Goal: Task Accomplishment & Management: Complete application form

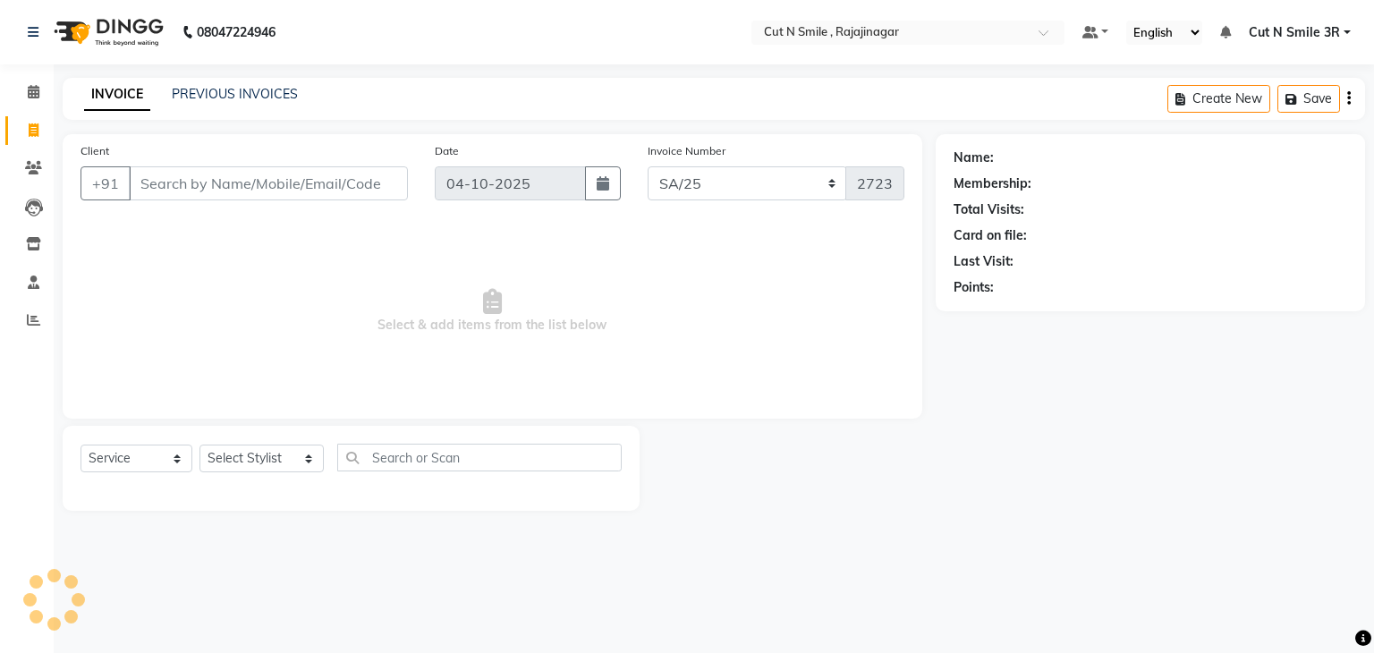
select select "7181"
select select "service"
click at [285, 197] on input "Client" at bounding box center [268, 183] width 279 height 34
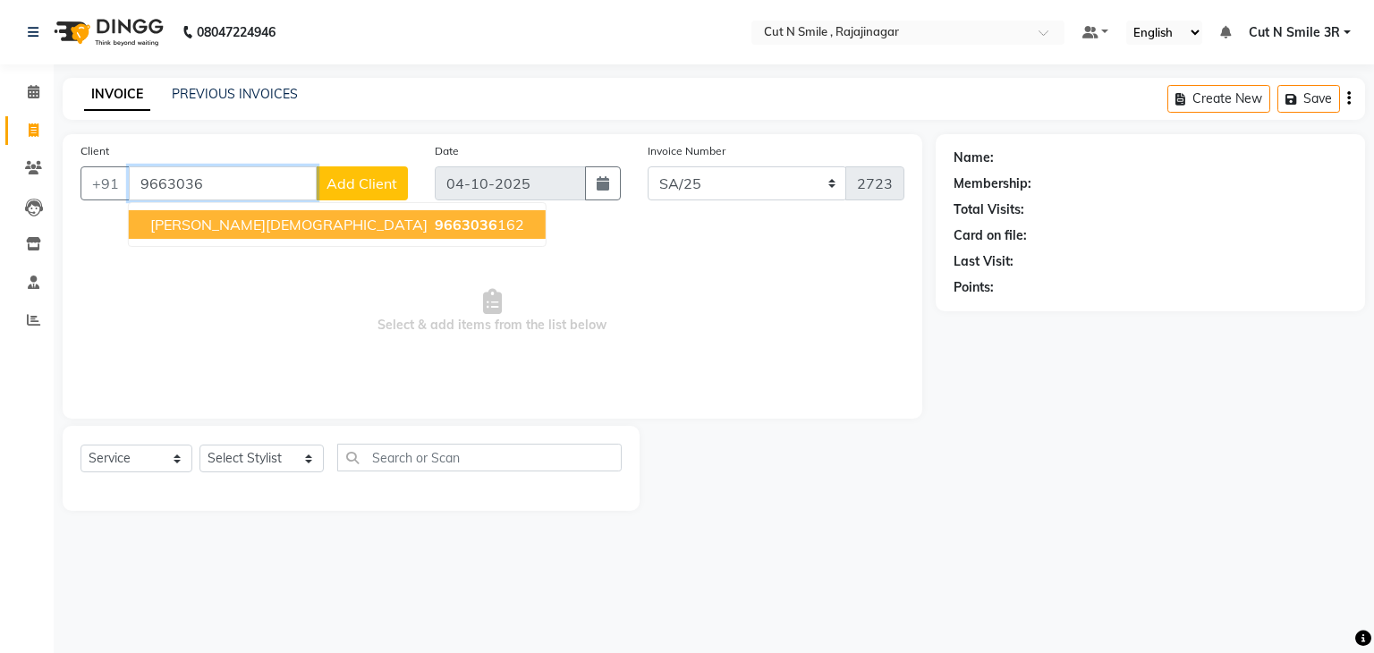
click at [435, 225] on span "9663036" at bounding box center [466, 225] width 63 height 18
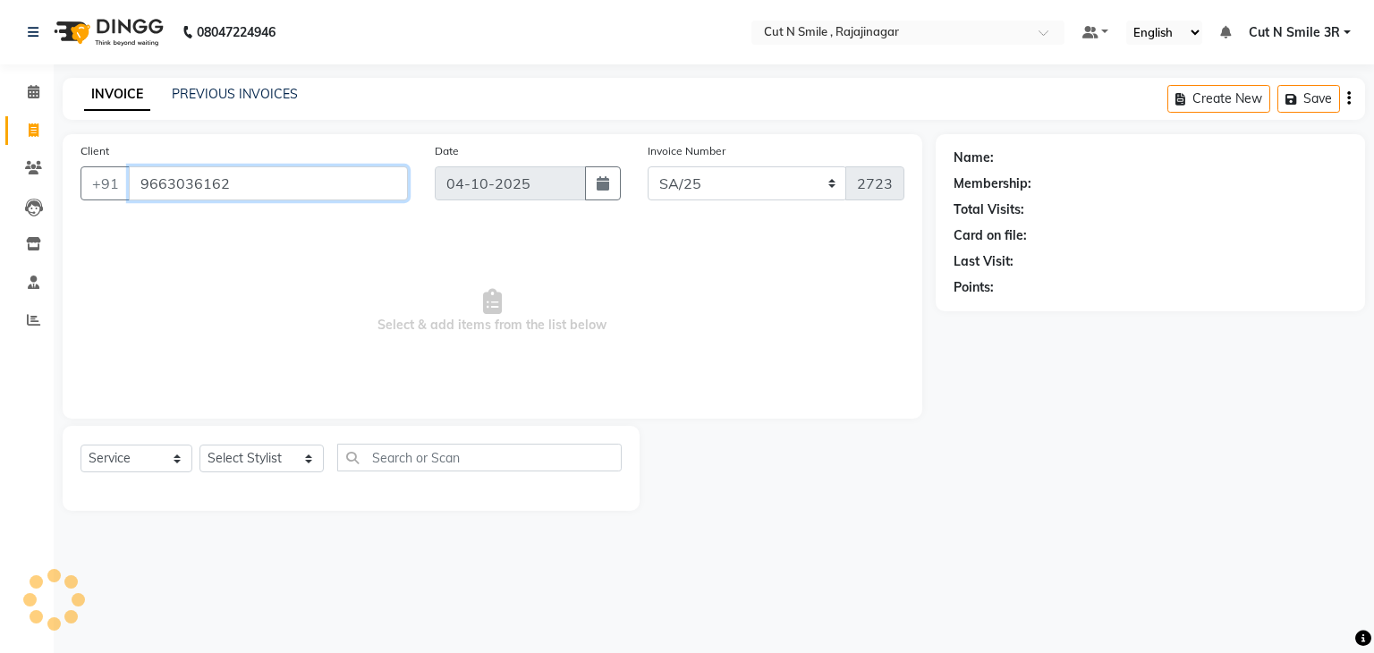
type input "9663036162"
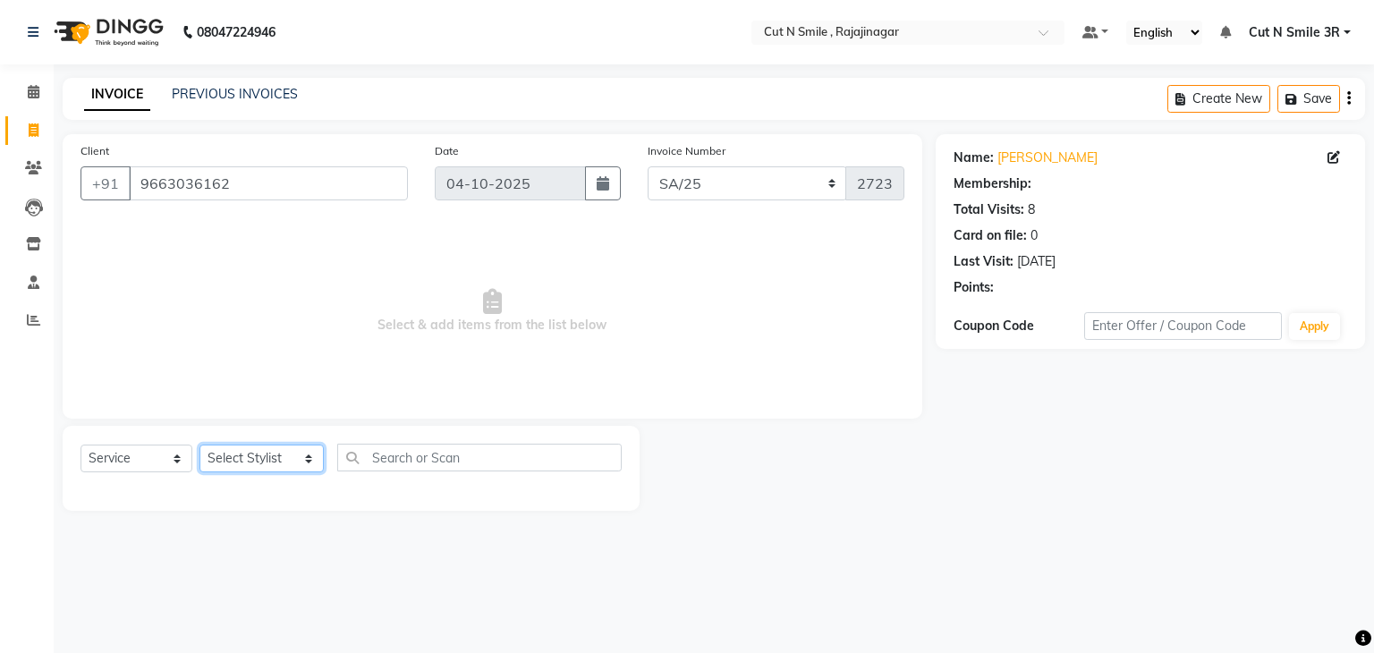
click at [236, 456] on select "Select Stylist [PERSON_NAME] Ammu 3R [PERSON_NAME] VN [PERSON_NAME] 3R [PERSON_…" at bounding box center [261, 459] width 124 height 28
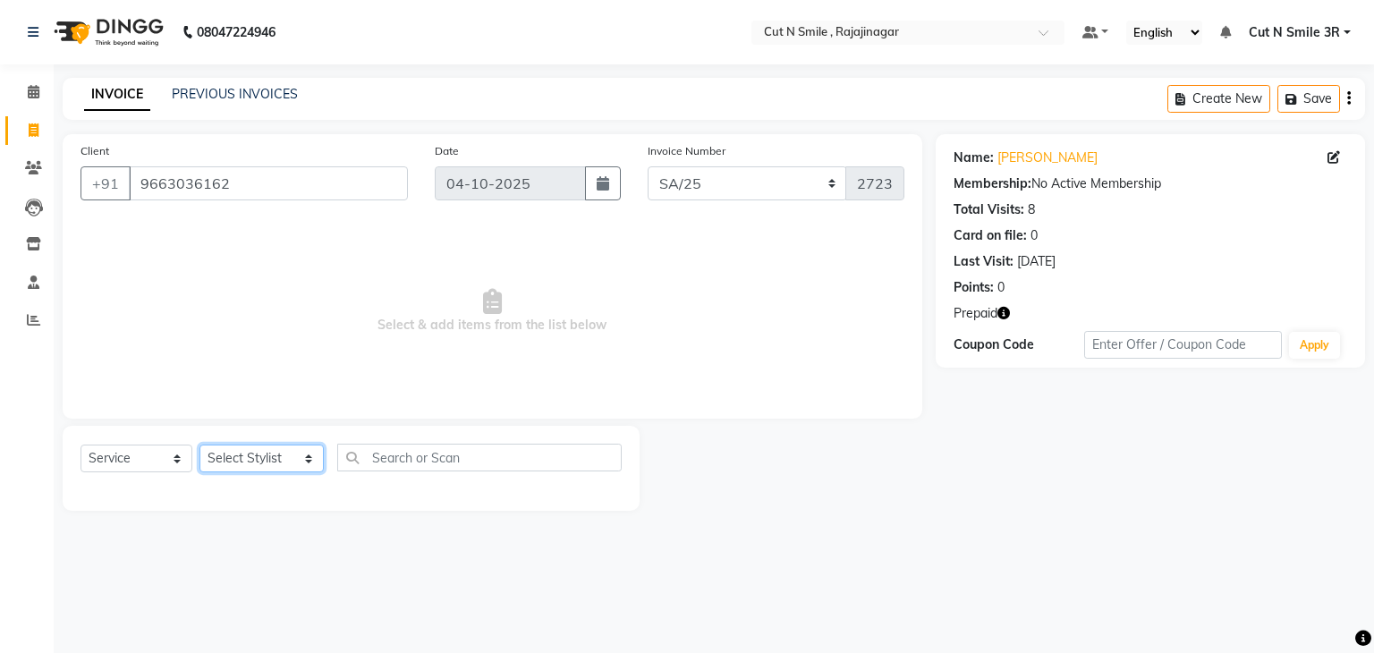
select select "84803"
click at [199, 445] on select "Select Stylist [PERSON_NAME] Ammu 3R [PERSON_NAME] VN [PERSON_NAME] 3R [PERSON_…" at bounding box center [261, 459] width 124 height 28
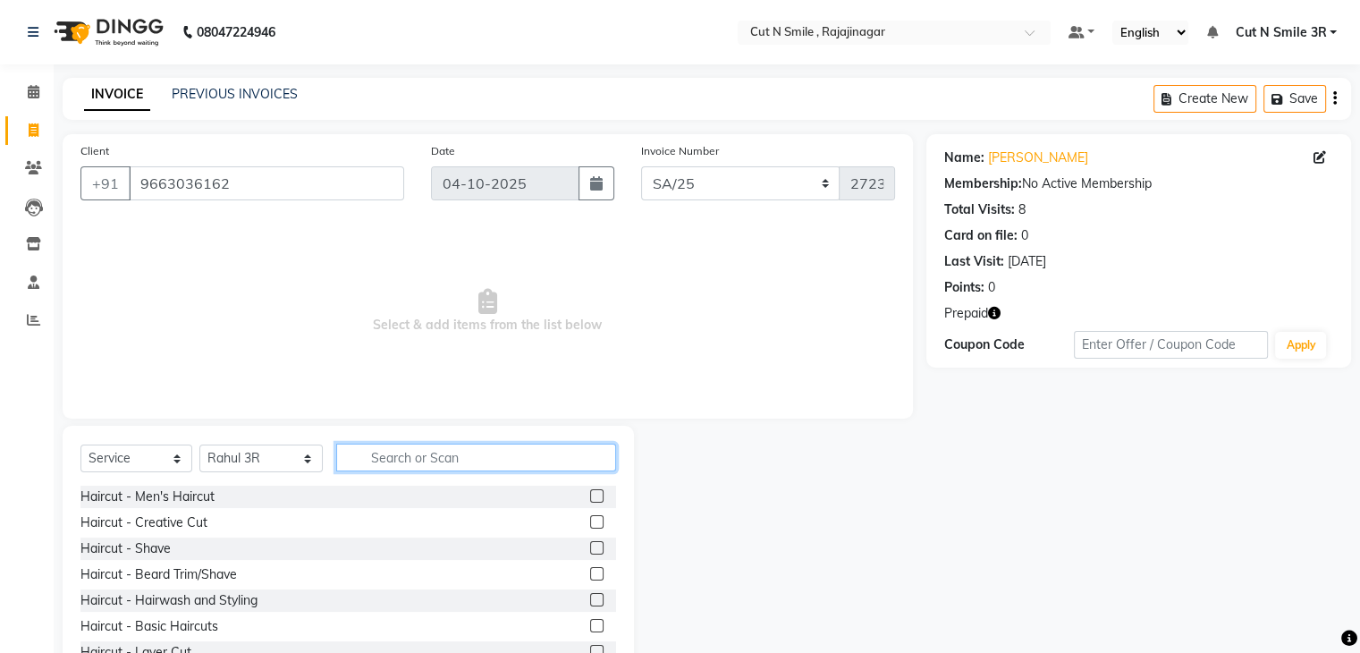
click at [416, 456] on input "text" at bounding box center [475, 458] width 279 height 28
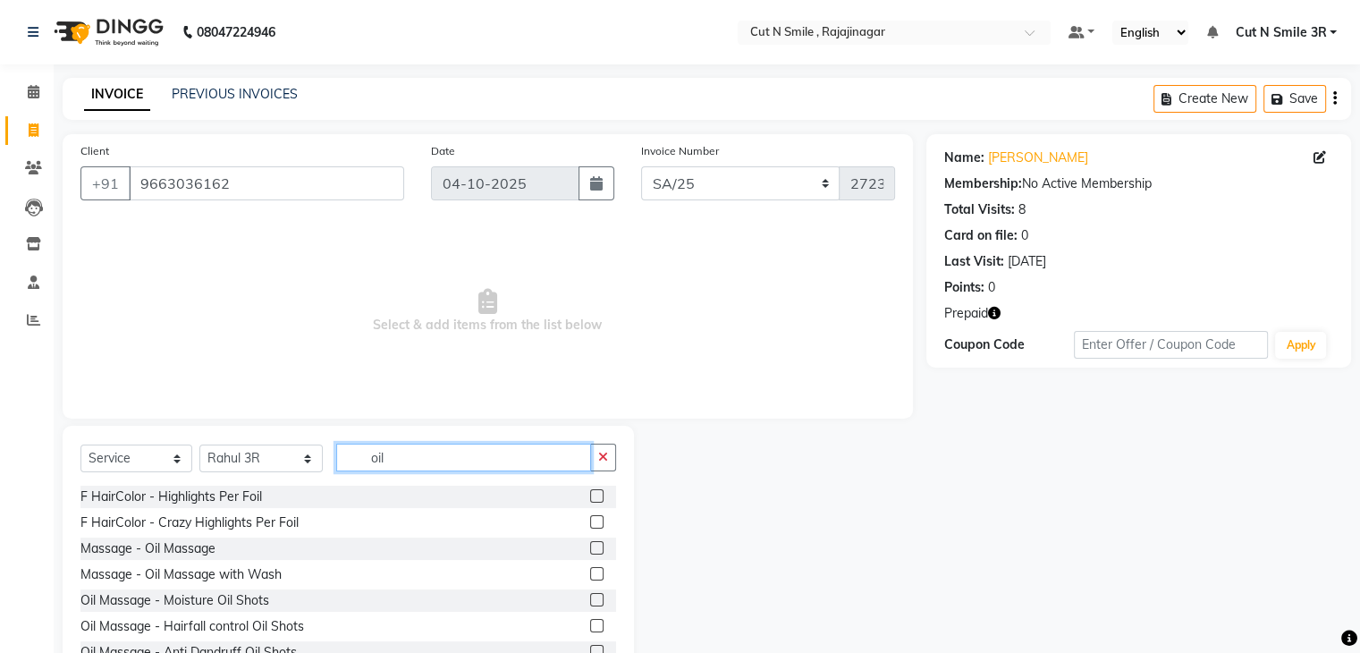
scroll to position [3, 0]
type input "oil"
click at [590, 597] on label at bounding box center [596, 596] width 13 height 13
click at [590, 597] on input "checkbox" at bounding box center [596, 598] width 12 height 12
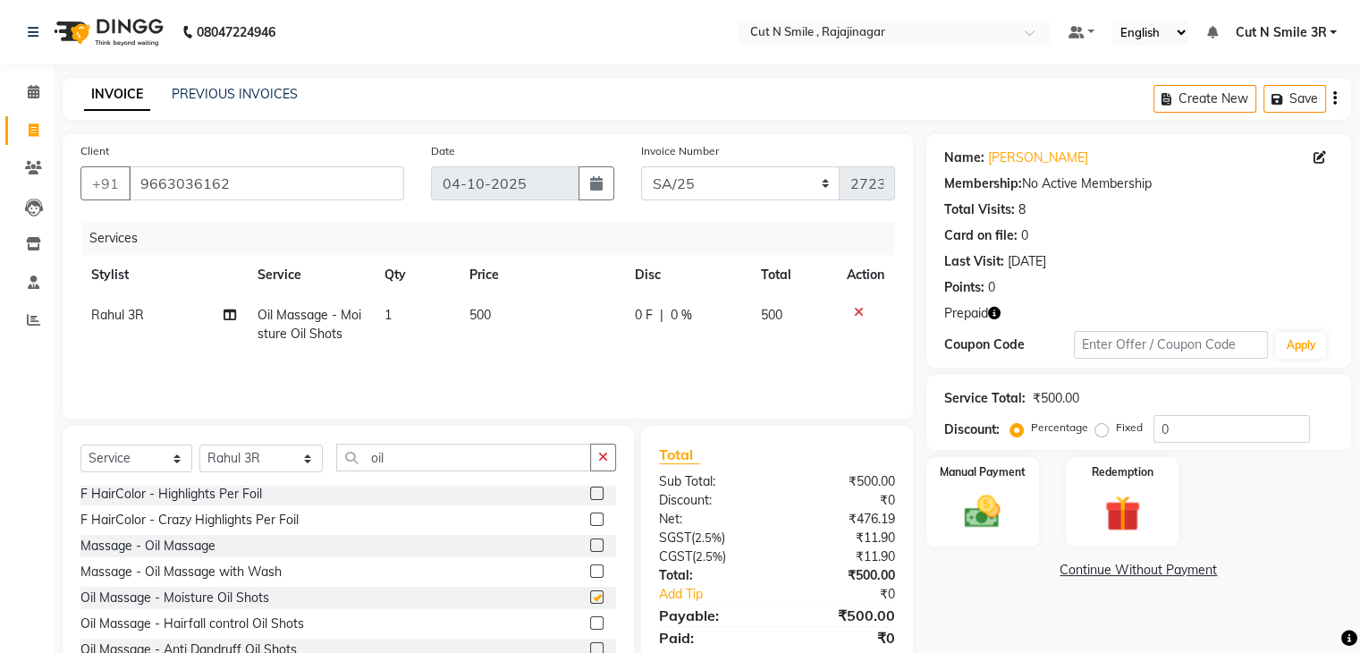
checkbox input "false"
click at [396, 450] on input "oil" at bounding box center [463, 458] width 254 height 28
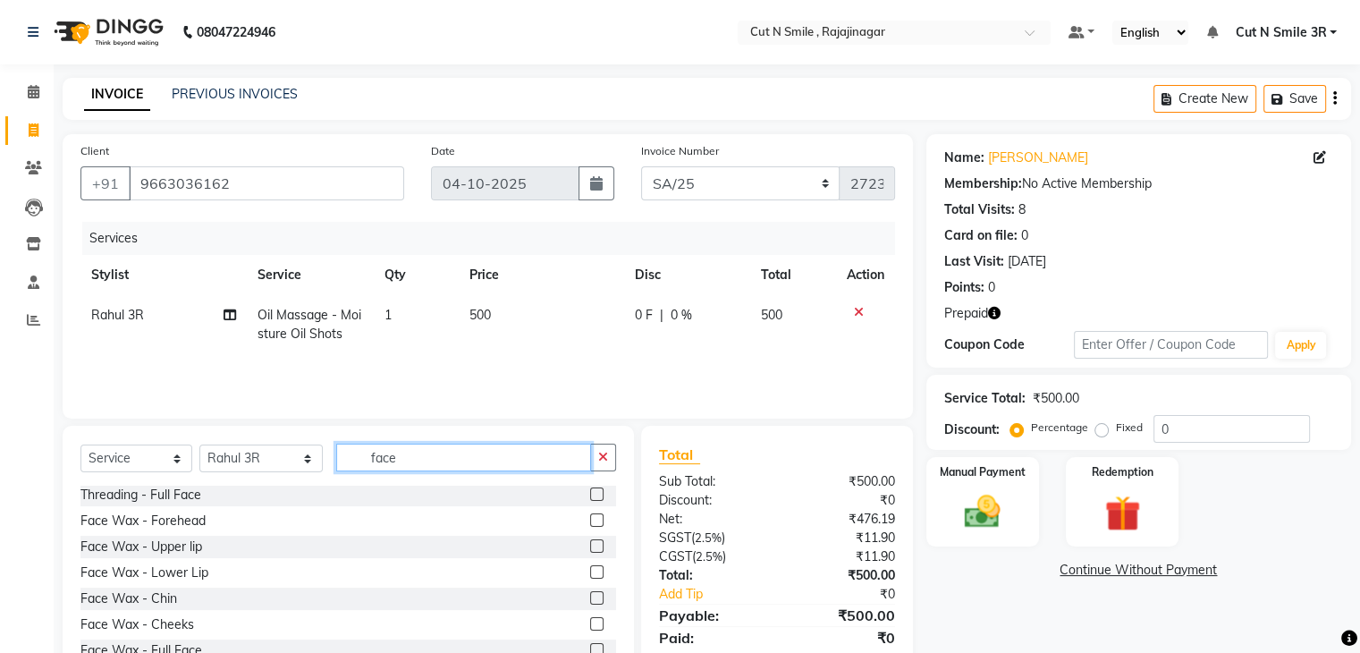
scroll to position [64, 0]
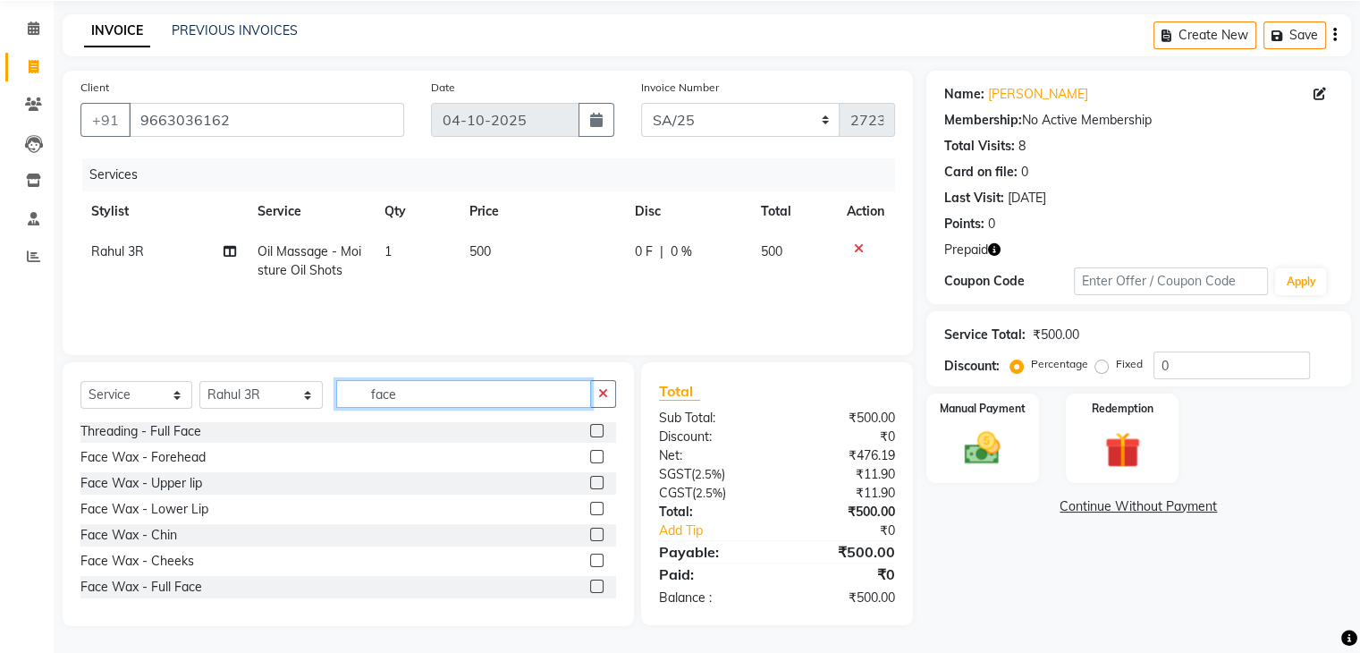
type input "face"
click at [590, 585] on label at bounding box center [596, 586] width 13 height 13
click at [590, 585] on input "checkbox" at bounding box center [596, 587] width 12 height 12
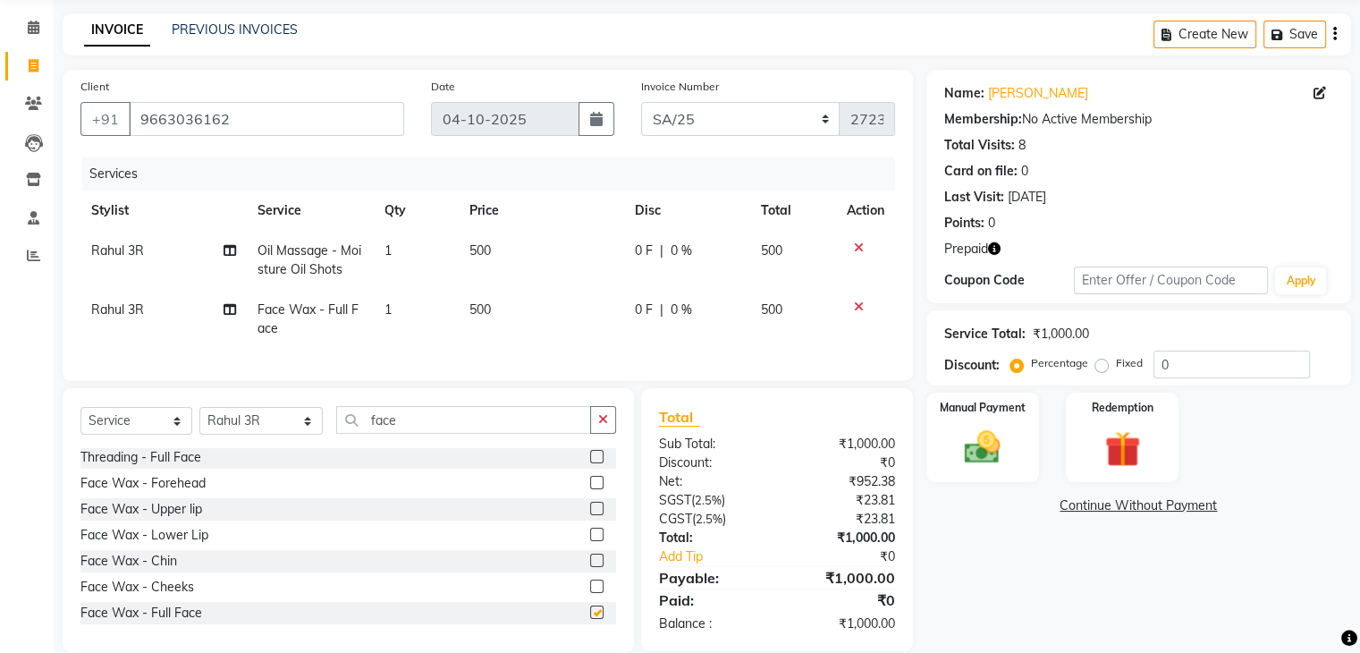
checkbox input "false"
click at [1120, 461] on img at bounding box center [1122, 450] width 60 height 46
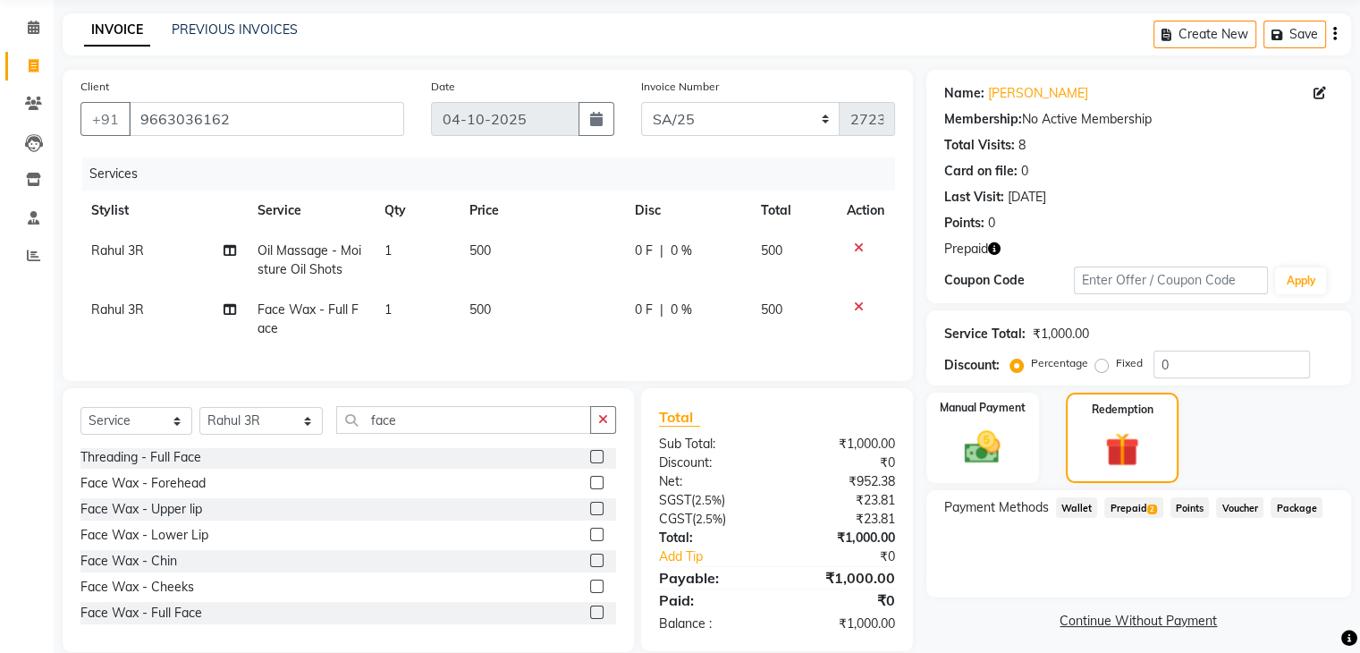
click at [1148, 513] on span "2" at bounding box center [1152, 509] width 10 height 11
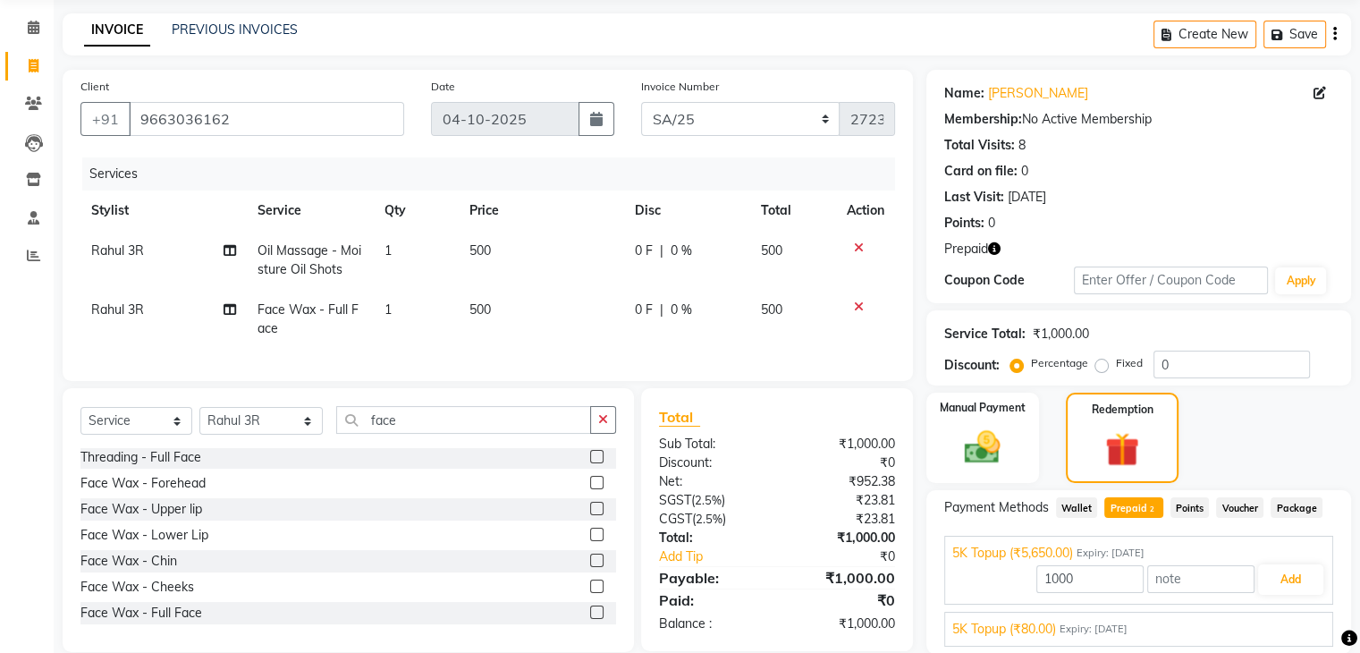
scroll to position [129, 0]
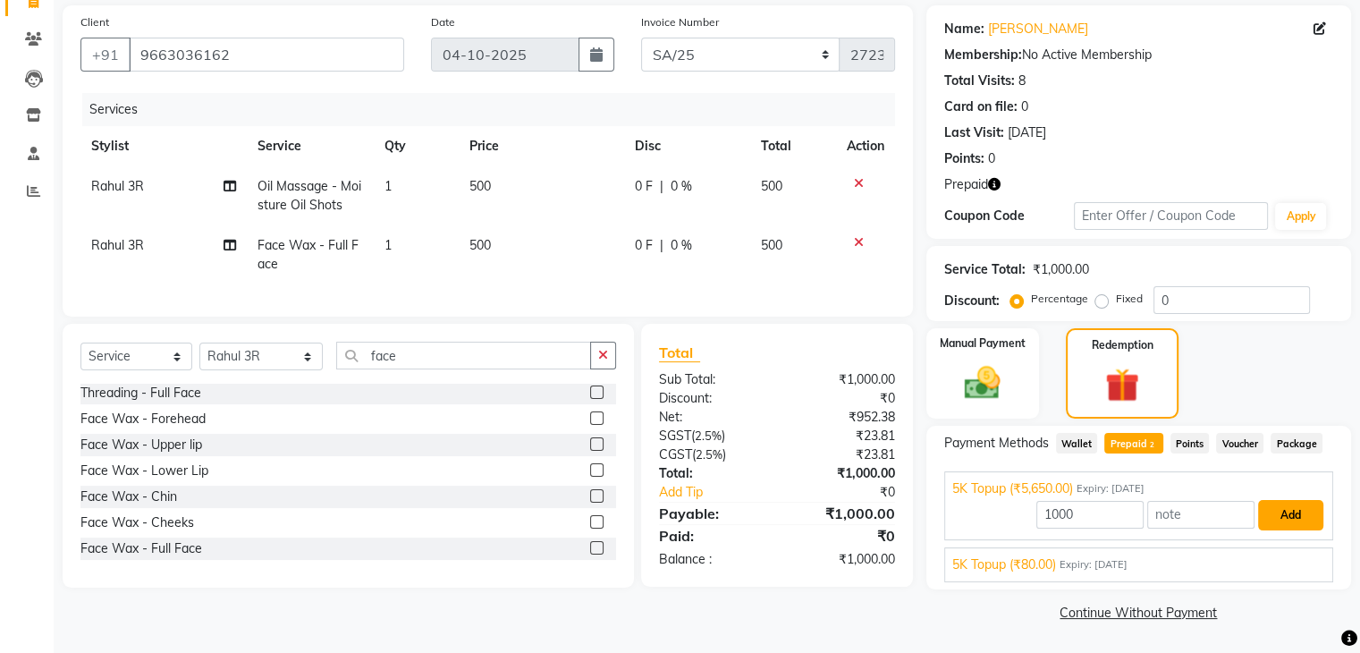
click at [1296, 503] on button "Add" at bounding box center [1290, 515] width 65 height 30
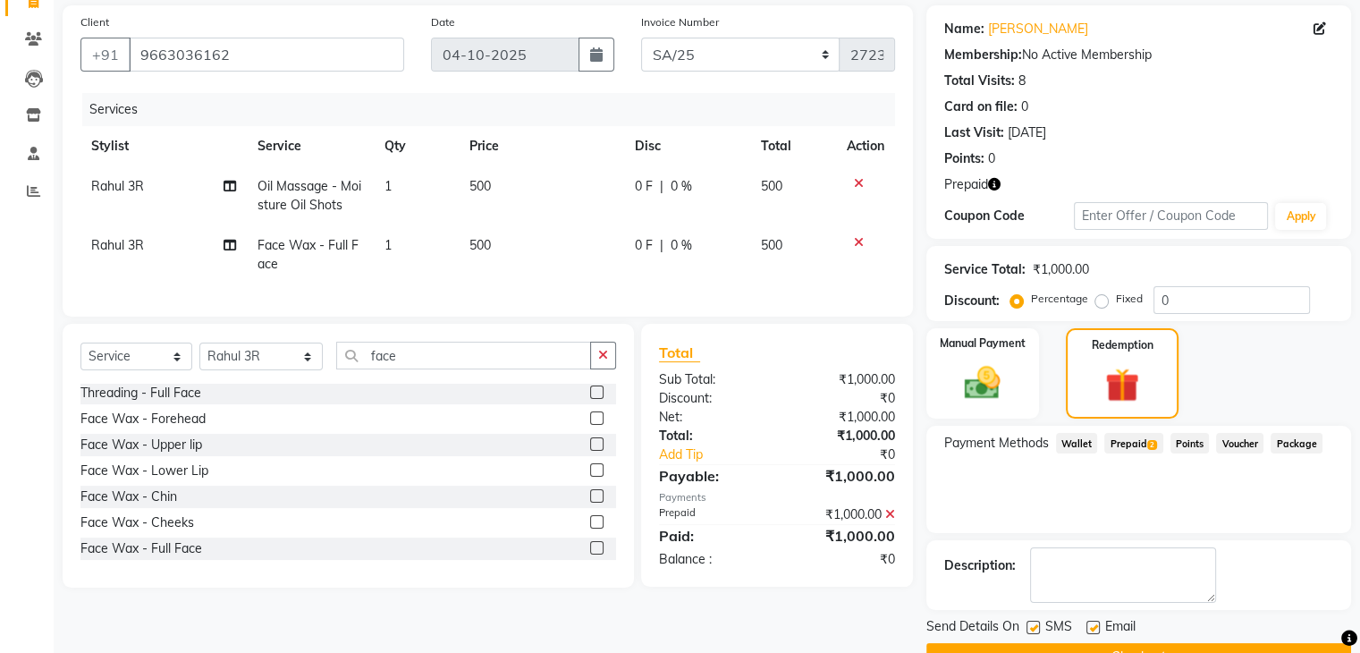
scroll to position [173, 0]
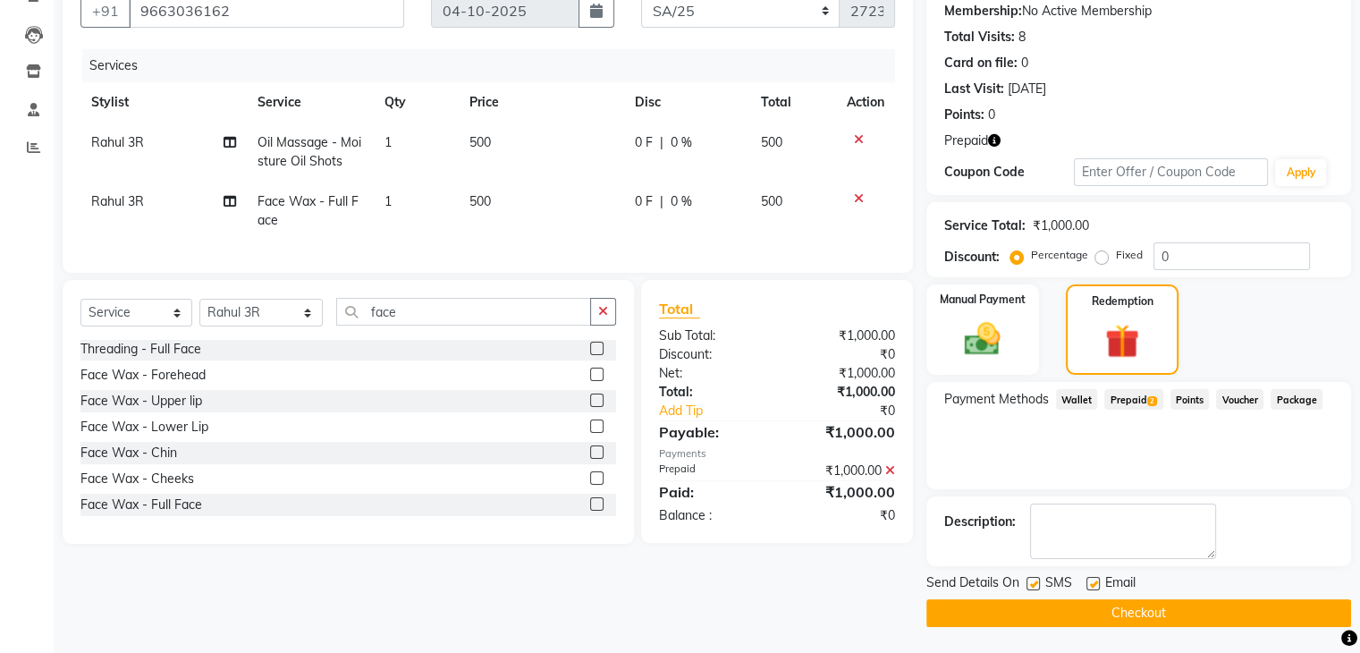
click at [1107, 607] on button "Checkout" at bounding box center [1139, 613] width 425 height 28
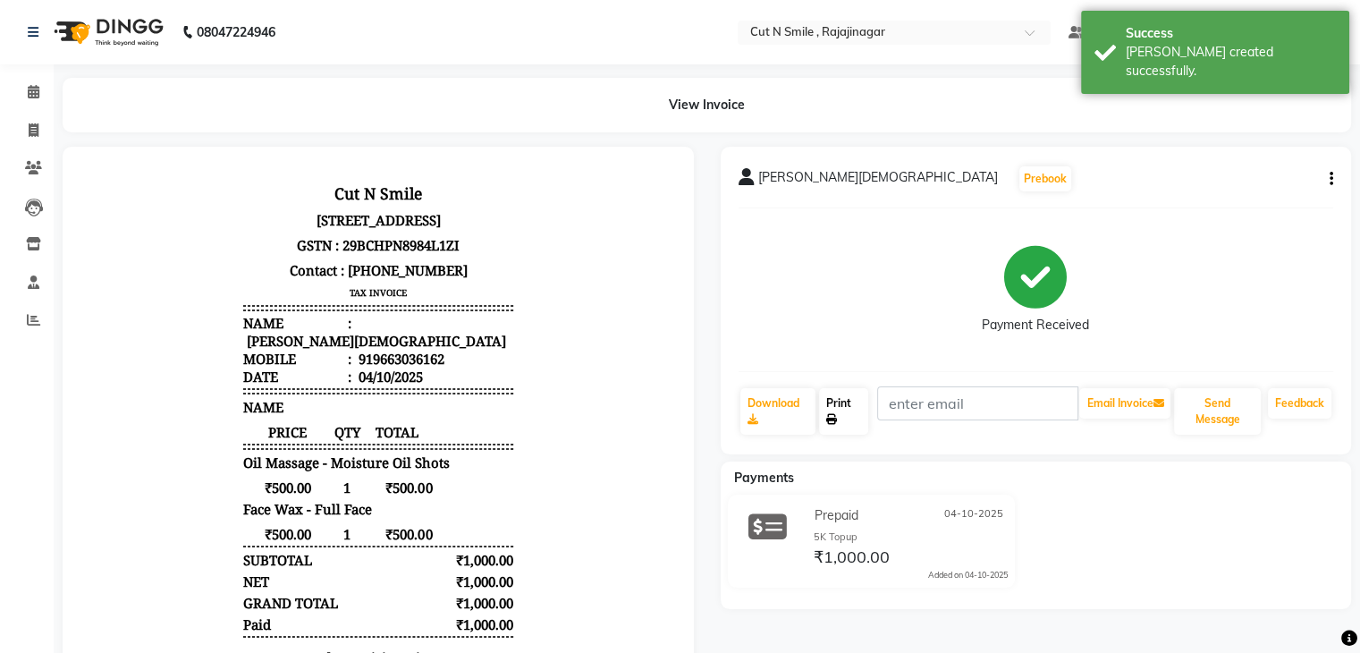
click at [841, 398] on link "Print" at bounding box center [843, 411] width 49 height 47
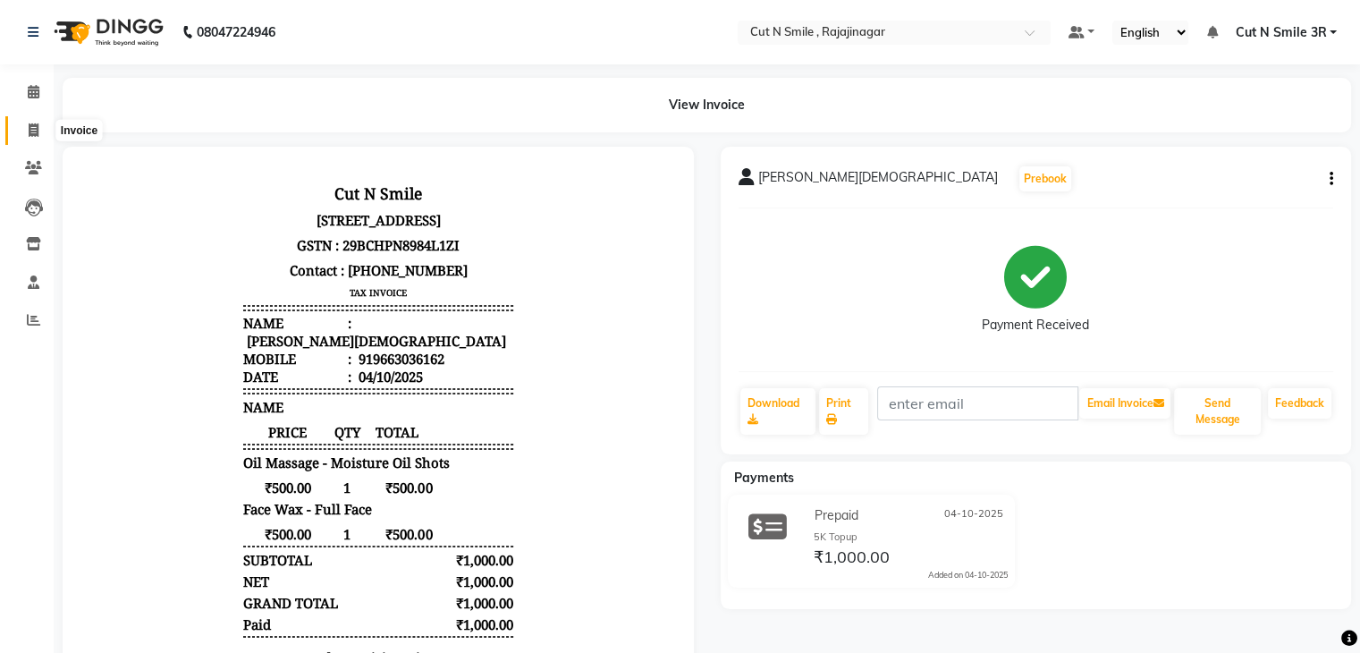
click at [24, 130] on span at bounding box center [33, 131] width 31 height 21
select select "service"
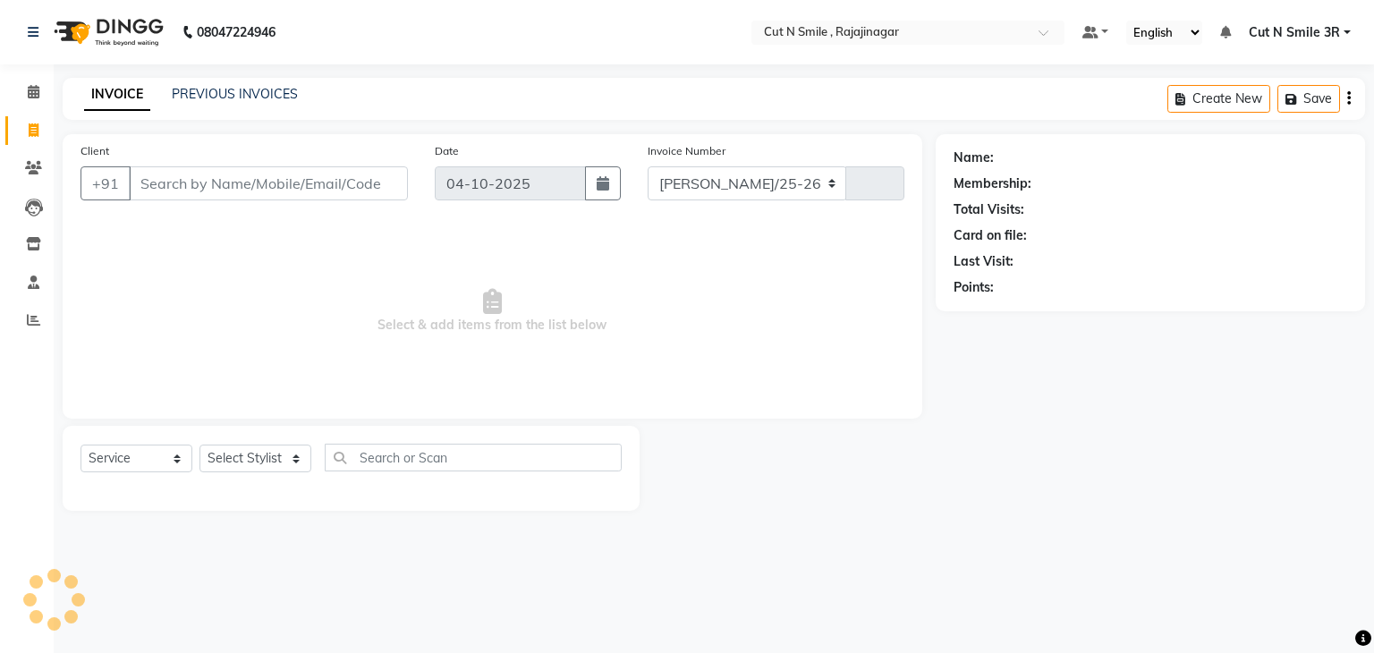
select select "7187"
type input "136"
click at [691, 175] on select "[PERSON_NAME]/25-26 LA/2025-26 SH/25 CH/25 SA/25" at bounding box center [747, 183] width 199 height 34
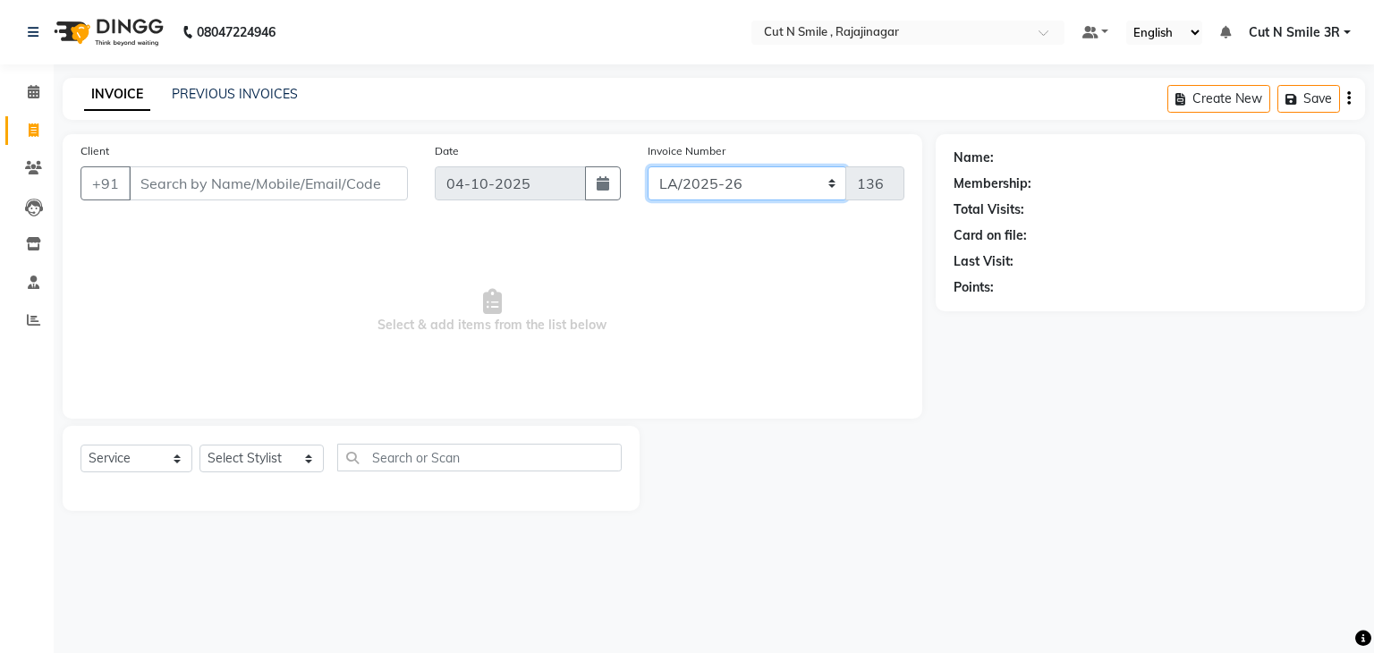
select select "7181"
click at [648, 166] on select "[PERSON_NAME]/25-26 LA/2025-26 SH/25 CH/25 SA/25" at bounding box center [747, 183] width 199 height 34
type input "2724"
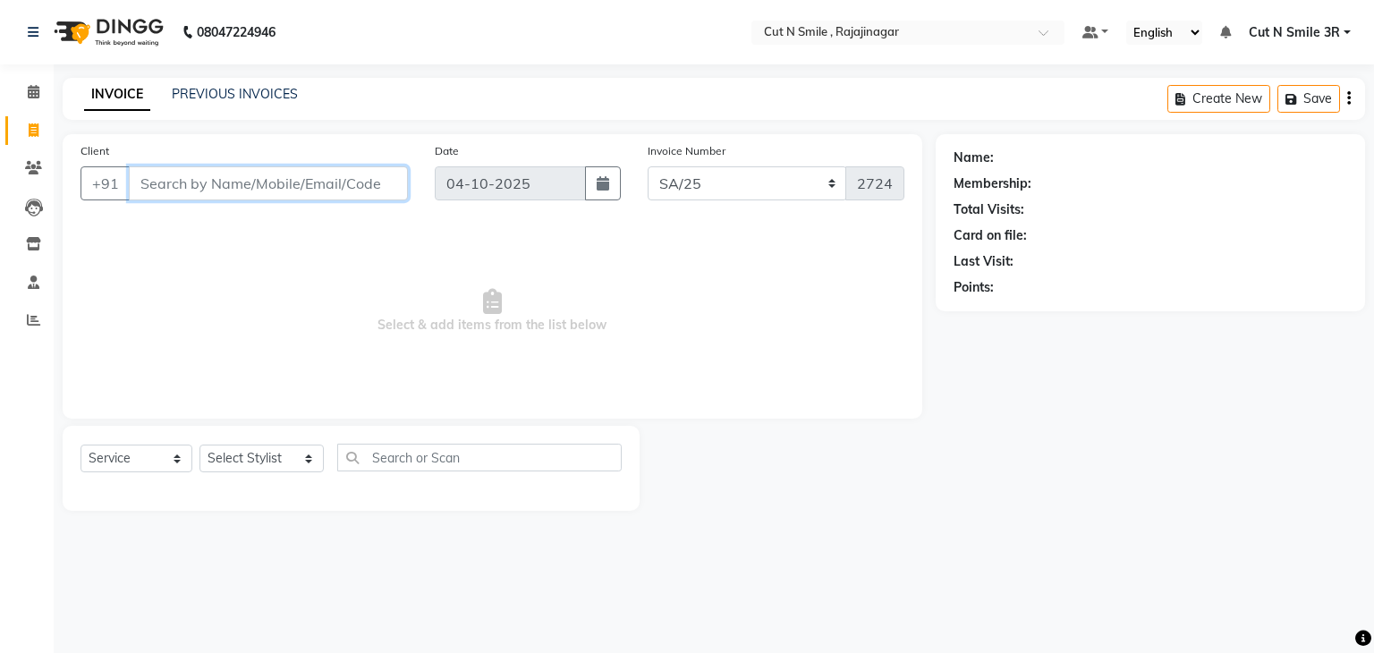
click at [272, 174] on input "Client" at bounding box center [268, 183] width 279 height 34
click at [351, 177] on input "Client" at bounding box center [268, 183] width 279 height 34
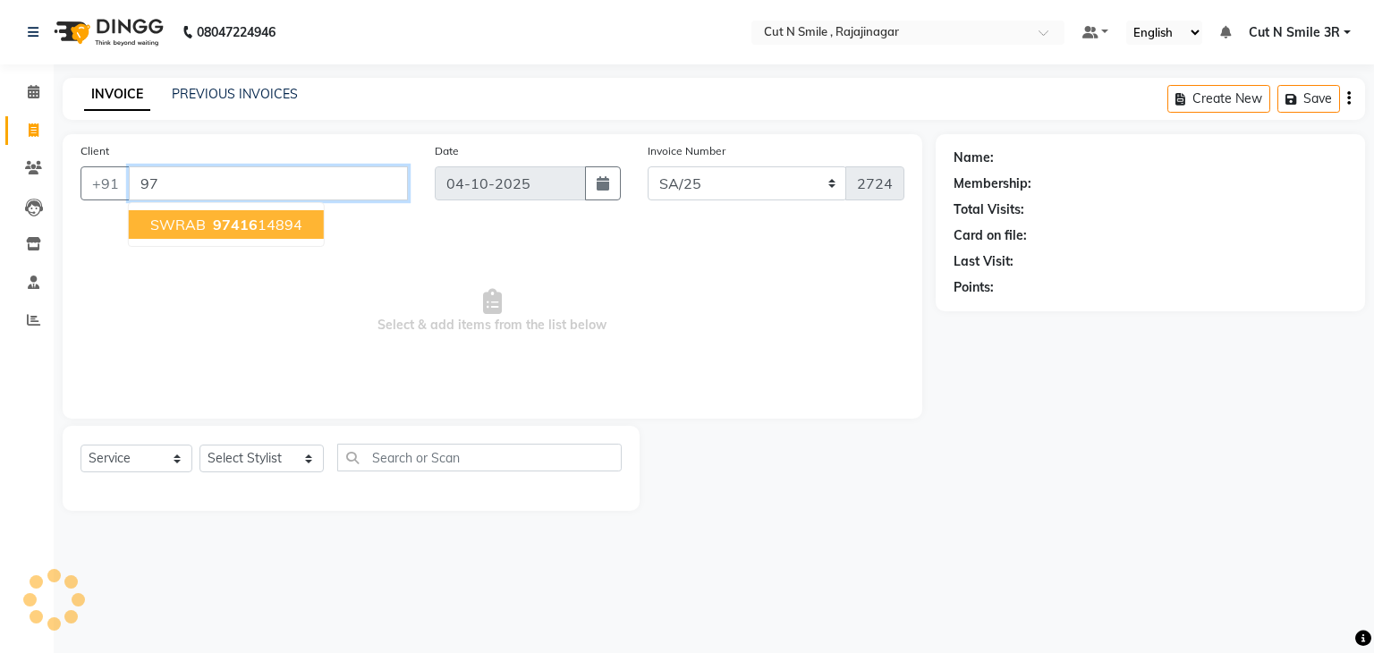
type input "9"
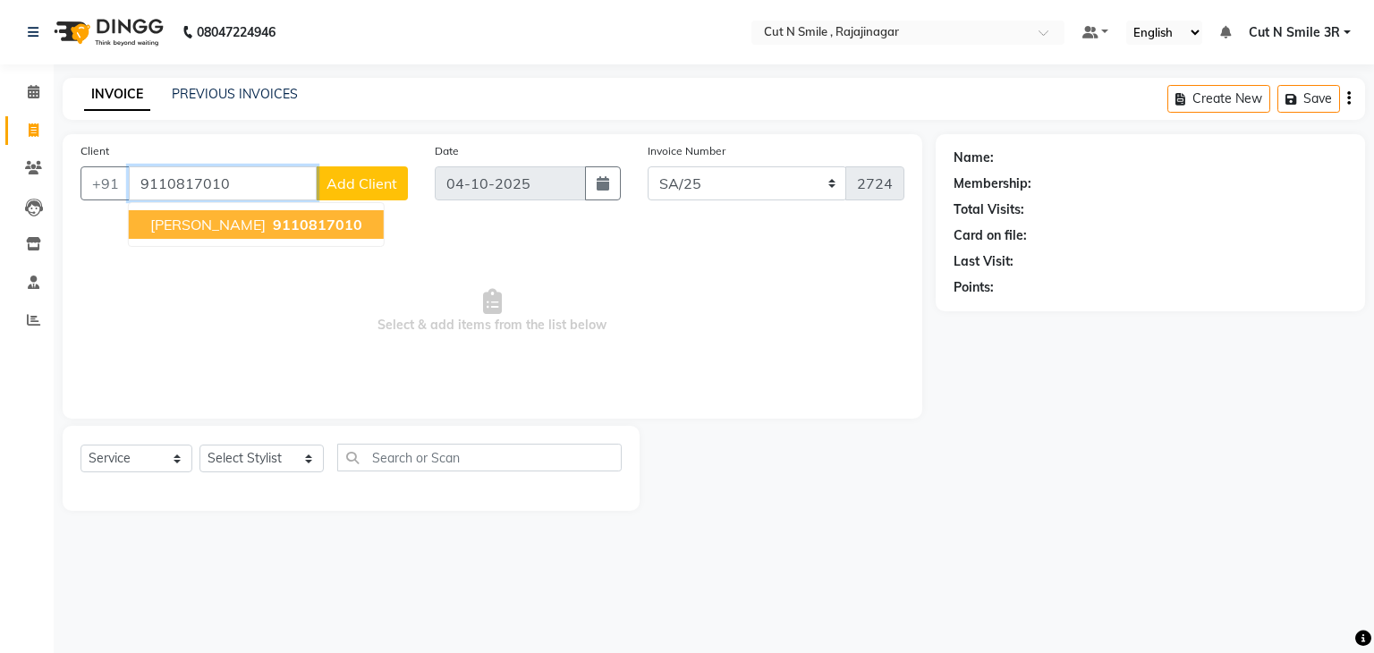
click at [307, 216] on button "[PERSON_NAME] 9110817010" at bounding box center [256, 224] width 255 height 29
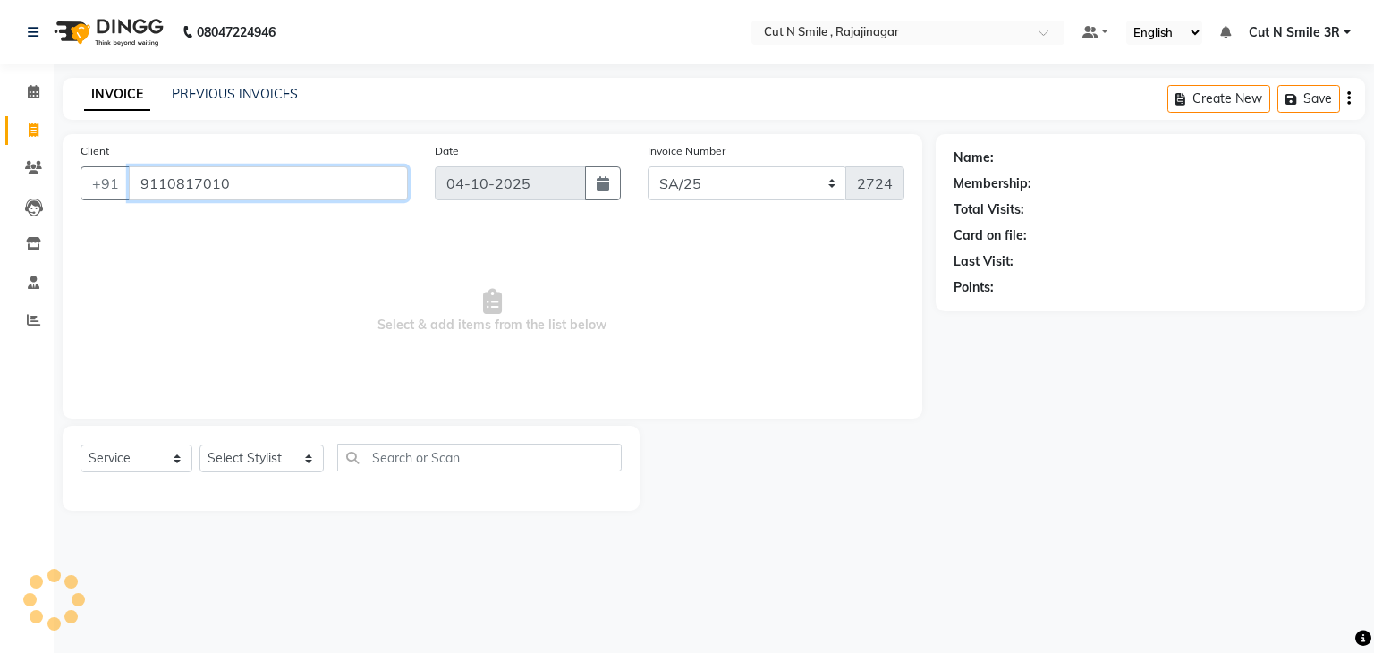
type input "9110817010"
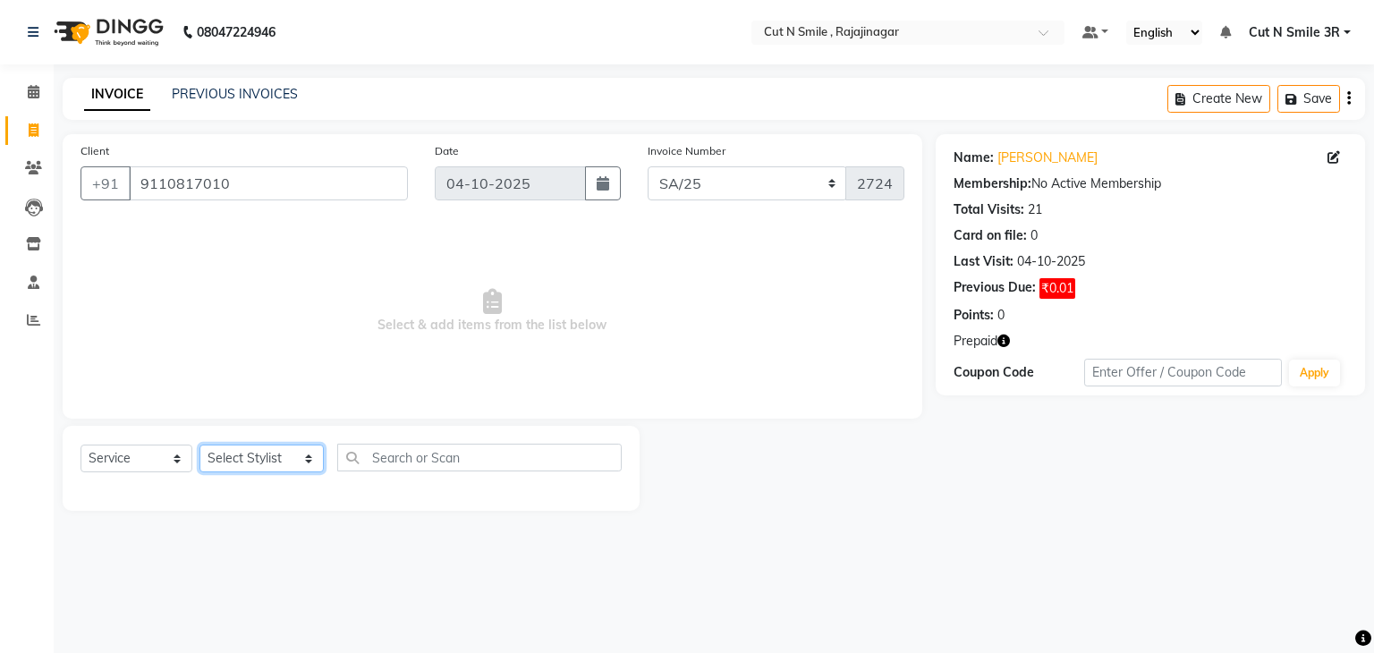
click at [266, 453] on select "Select Stylist [PERSON_NAME] Ammu 3R [PERSON_NAME] VN [PERSON_NAME] 3R [PERSON_…" at bounding box center [261, 459] width 124 height 28
select select "58685"
click at [199, 445] on select "Select Stylist [PERSON_NAME] Ammu 3R [PERSON_NAME] VN [PERSON_NAME] 3R [PERSON_…" at bounding box center [261, 459] width 124 height 28
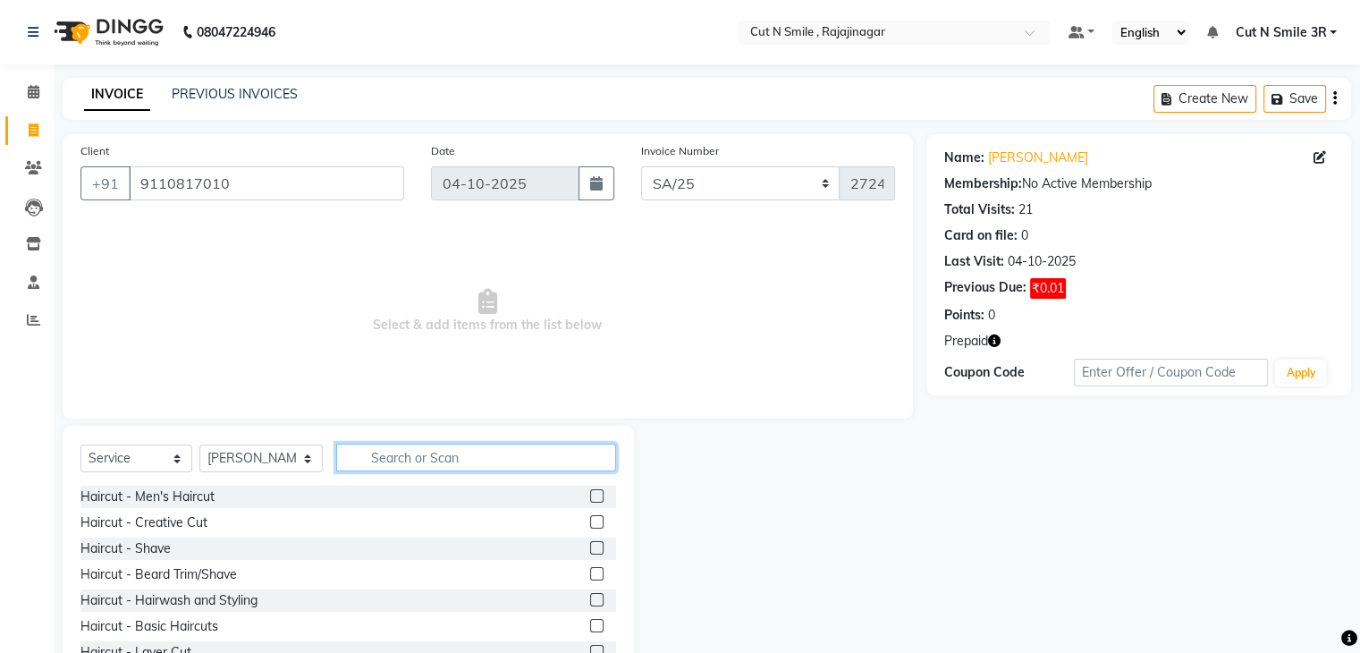
click at [412, 457] on input "text" at bounding box center [475, 458] width 279 height 28
click at [590, 527] on label at bounding box center [596, 521] width 13 height 13
click at [590, 527] on input "checkbox" at bounding box center [596, 523] width 12 height 12
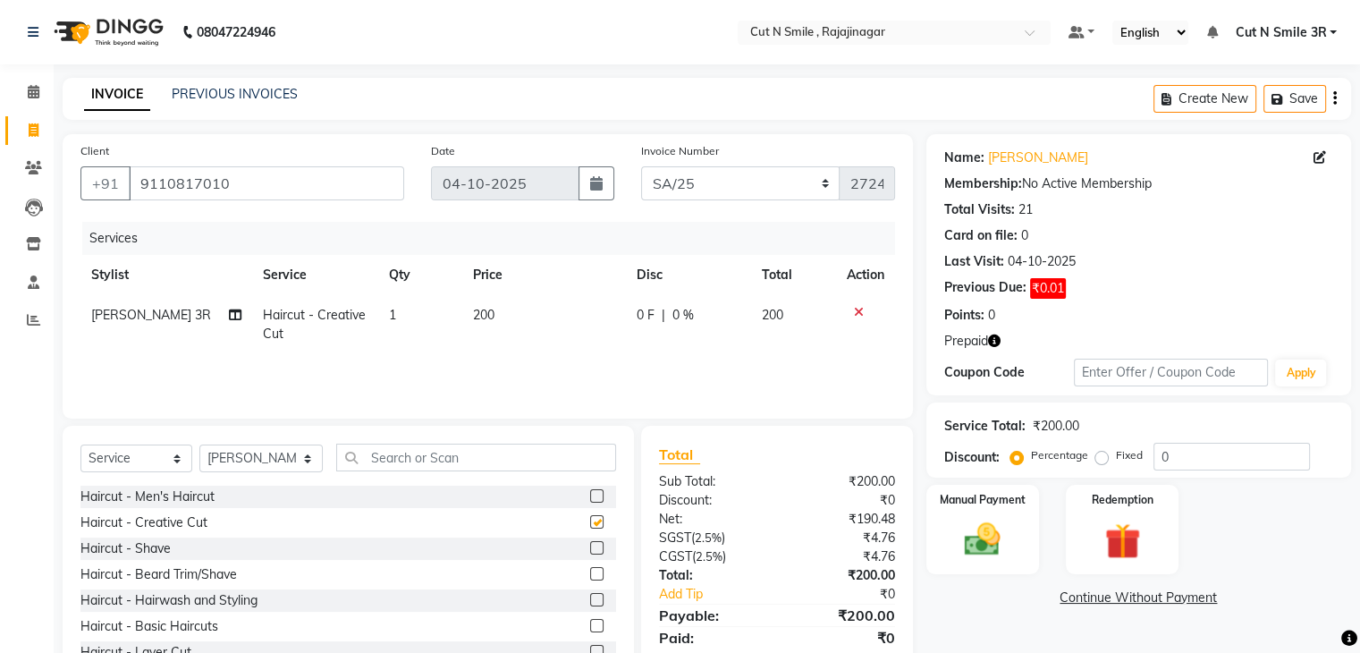
checkbox input "false"
click at [590, 571] on label at bounding box center [596, 573] width 13 height 13
click at [590, 571] on input "checkbox" at bounding box center [596, 575] width 12 height 12
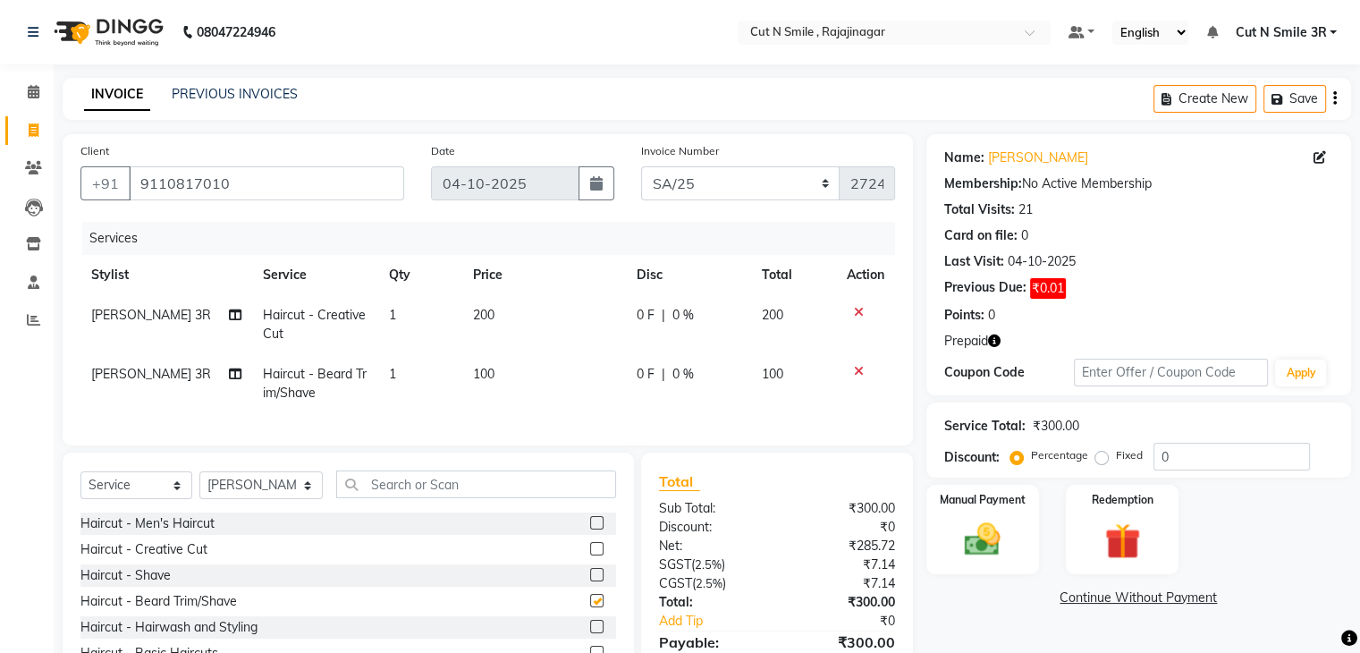
checkbox input "false"
click at [451, 498] on input "text" at bounding box center [475, 484] width 279 height 28
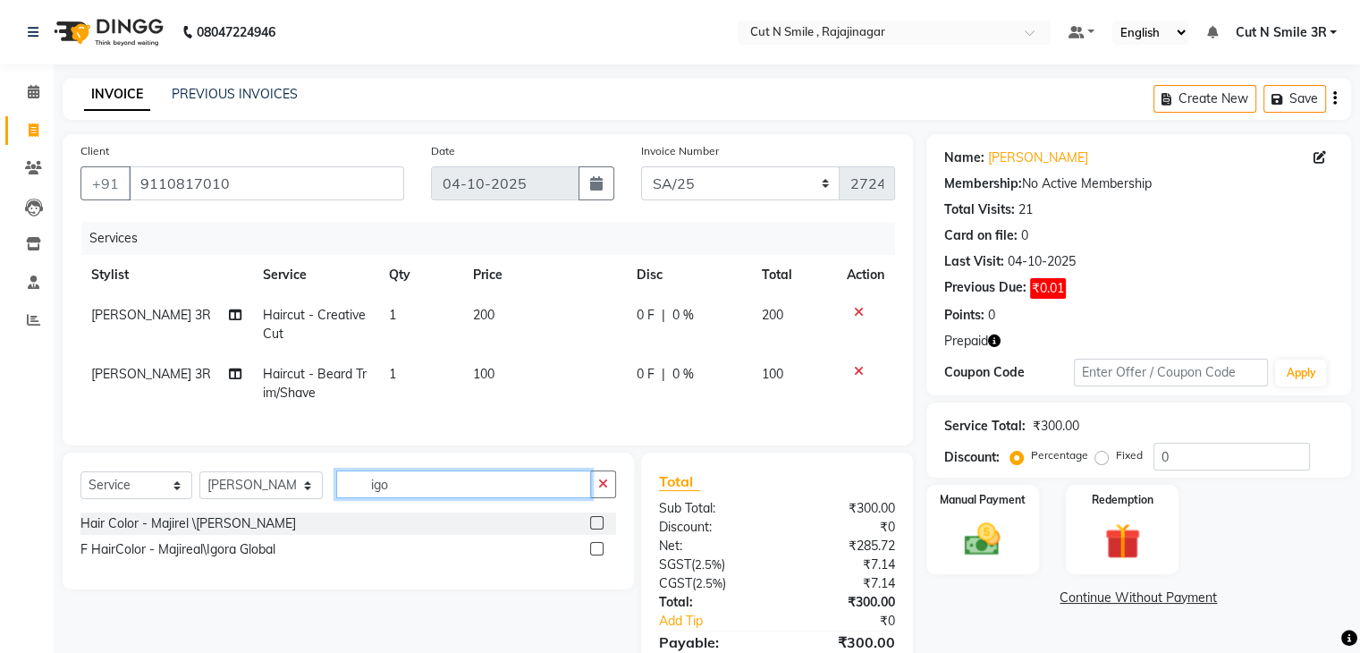
type input "igo"
click at [597, 529] on label at bounding box center [596, 522] width 13 height 13
click at [597, 529] on input "checkbox" at bounding box center [596, 524] width 12 height 12
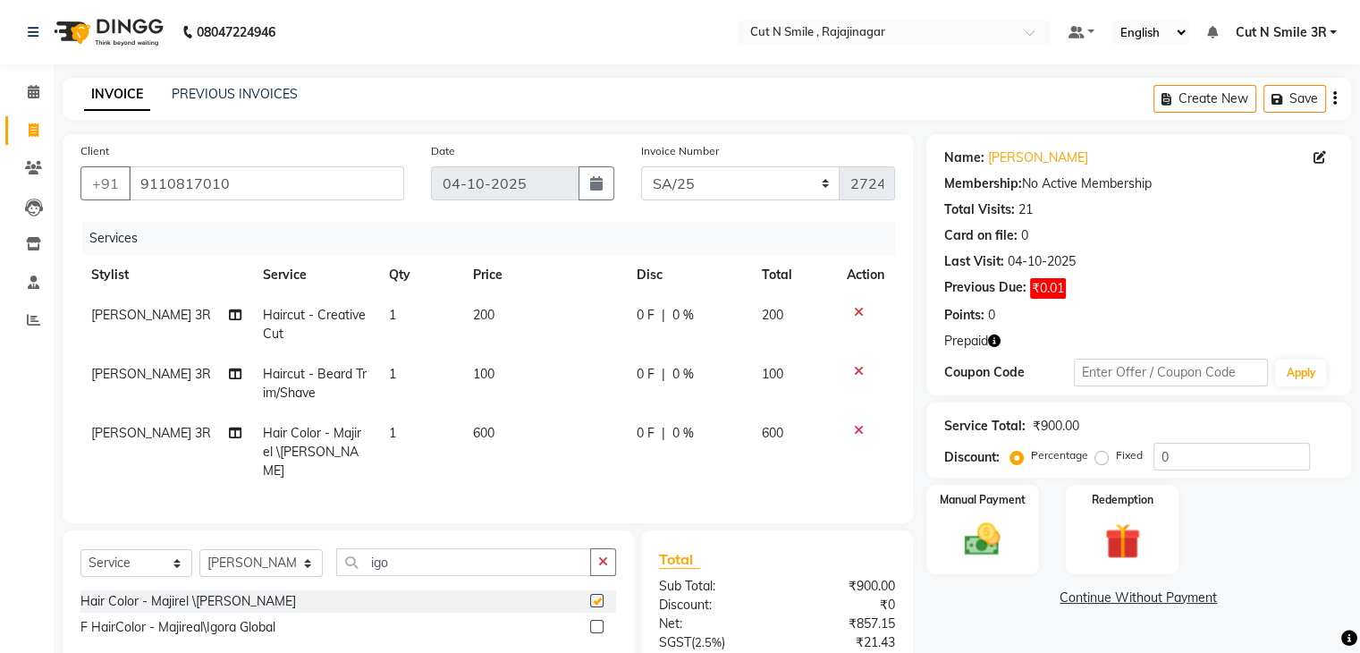
checkbox input "false"
click at [470, 548] on input "igo" at bounding box center [463, 562] width 254 height 28
type input "rag"
click at [597, 594] on label at bounding box center [596, 600] width 13 height 13
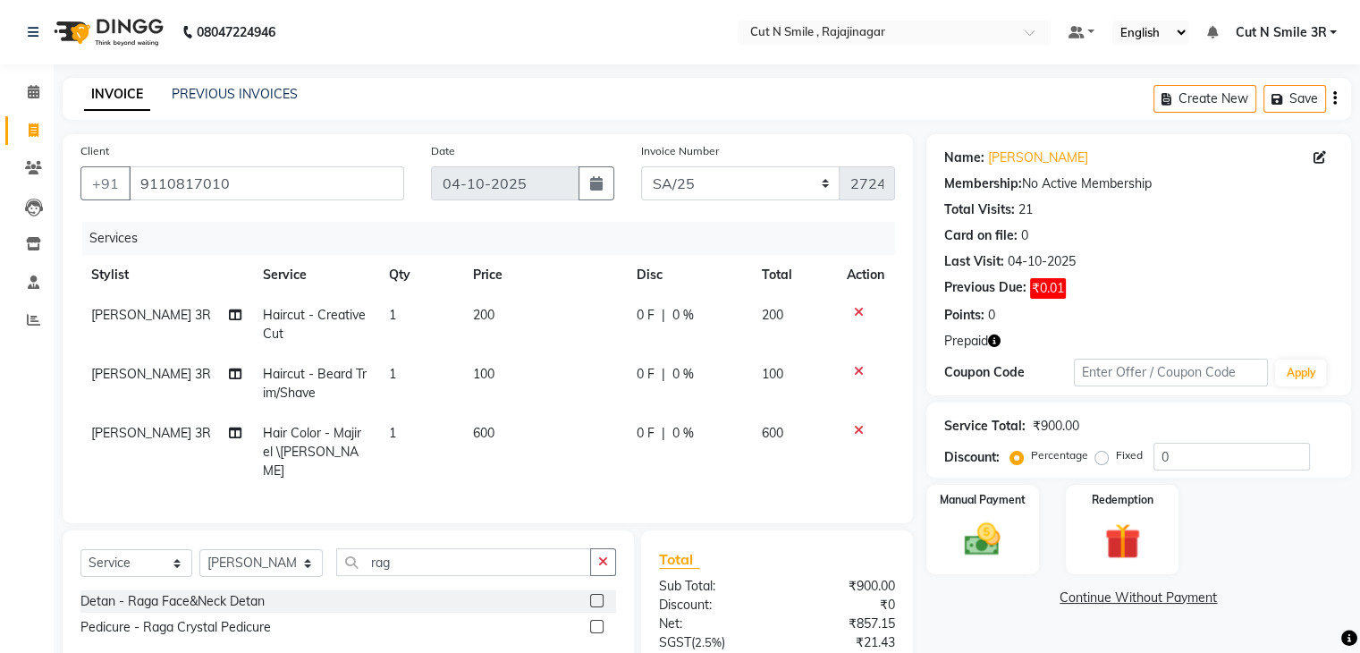
click at [597, 596] on input "checkbox" at bounding box center [596, 602] width 12 height 12
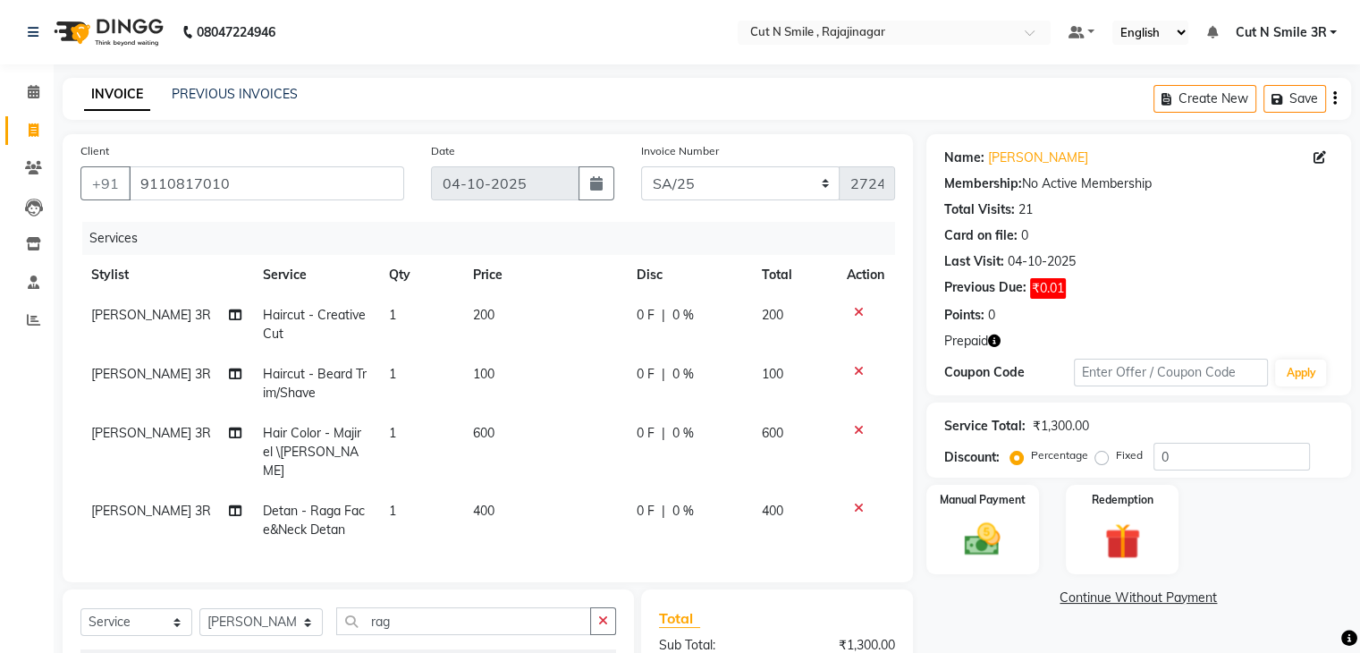
checkbox input "false"
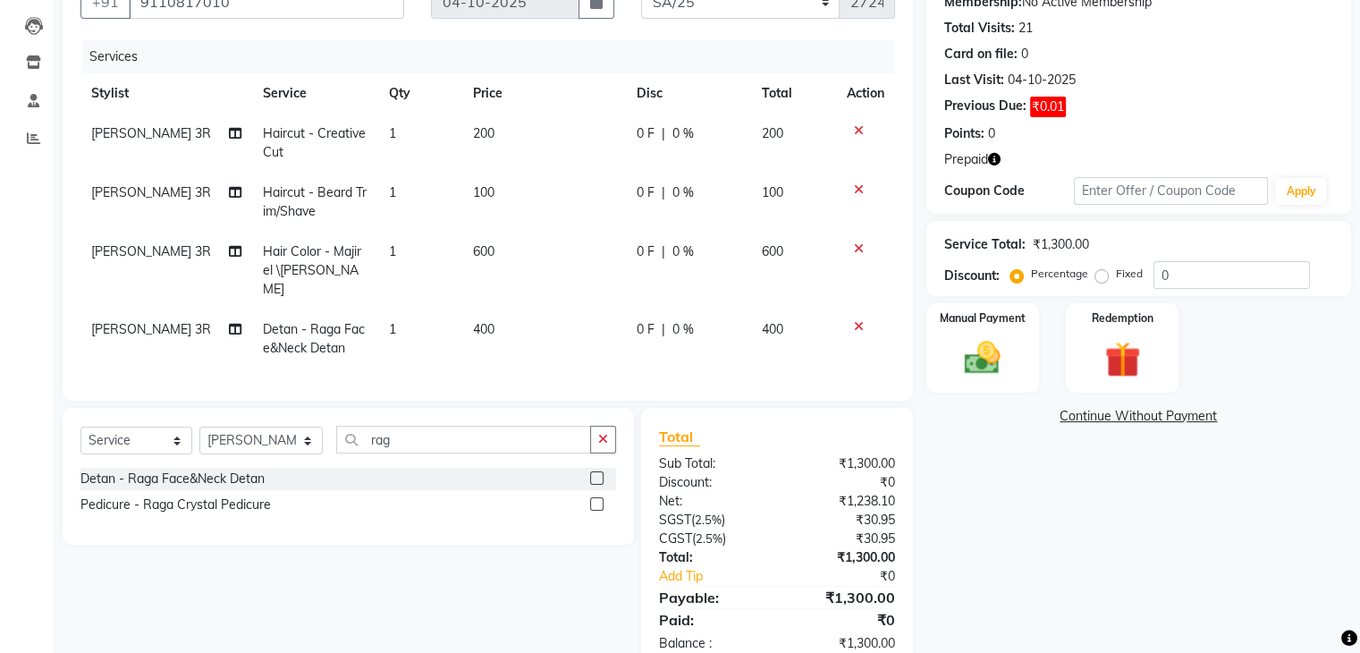
scroll to position [195, 0]
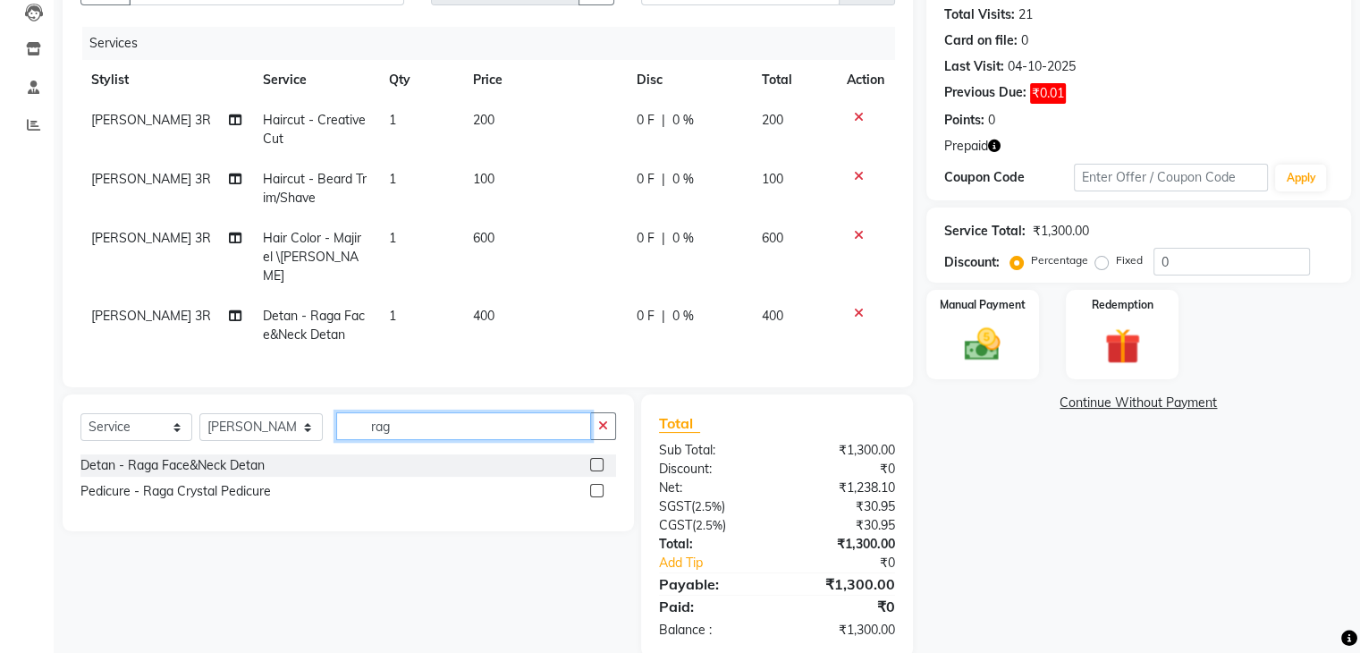
click at [443, 422] on input "rag" at bounding box center [463, 426] width 254 height 28
type input "sup"
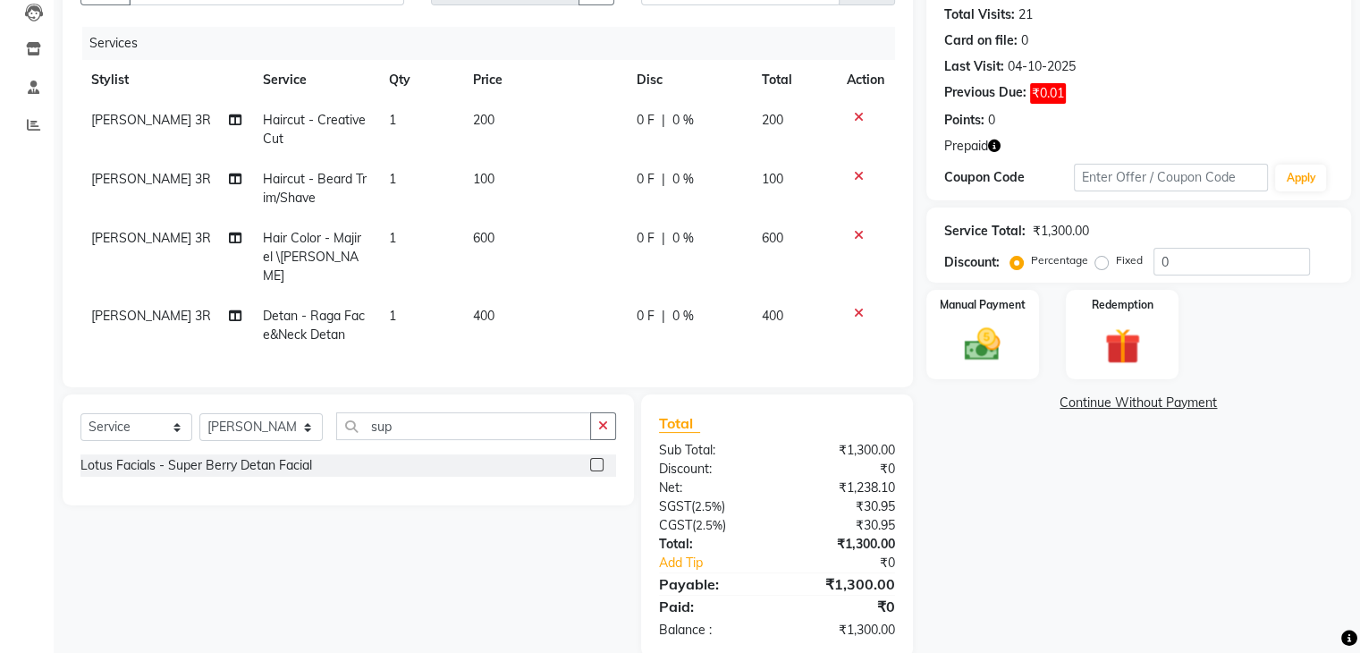
click at [590, 460] on label at bounding box center [596, 464] width 13 height 13
click at [590, 460] on input "checkbox" at bounding box center [596, 466] width 12 height 12
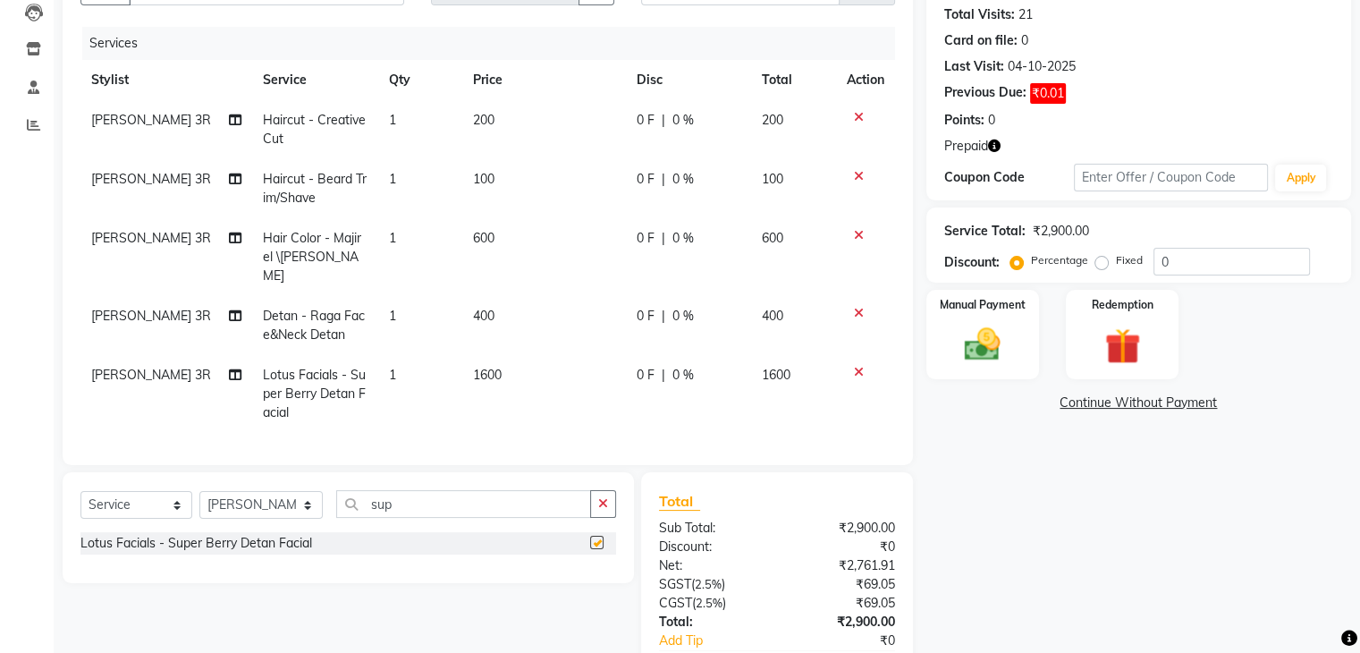
checkbox input "false"
click at [1116, 262] on label "Fixed" at bounding box center [1129, 260] width 27 height 16
click at [1101, 262] on input "Fixed" at bounding box center [1105, 260] width 13 height 13
radio input "true"
click at [1227, 260] on input "0" at bounding box center [1232, 262] width 157 height 28
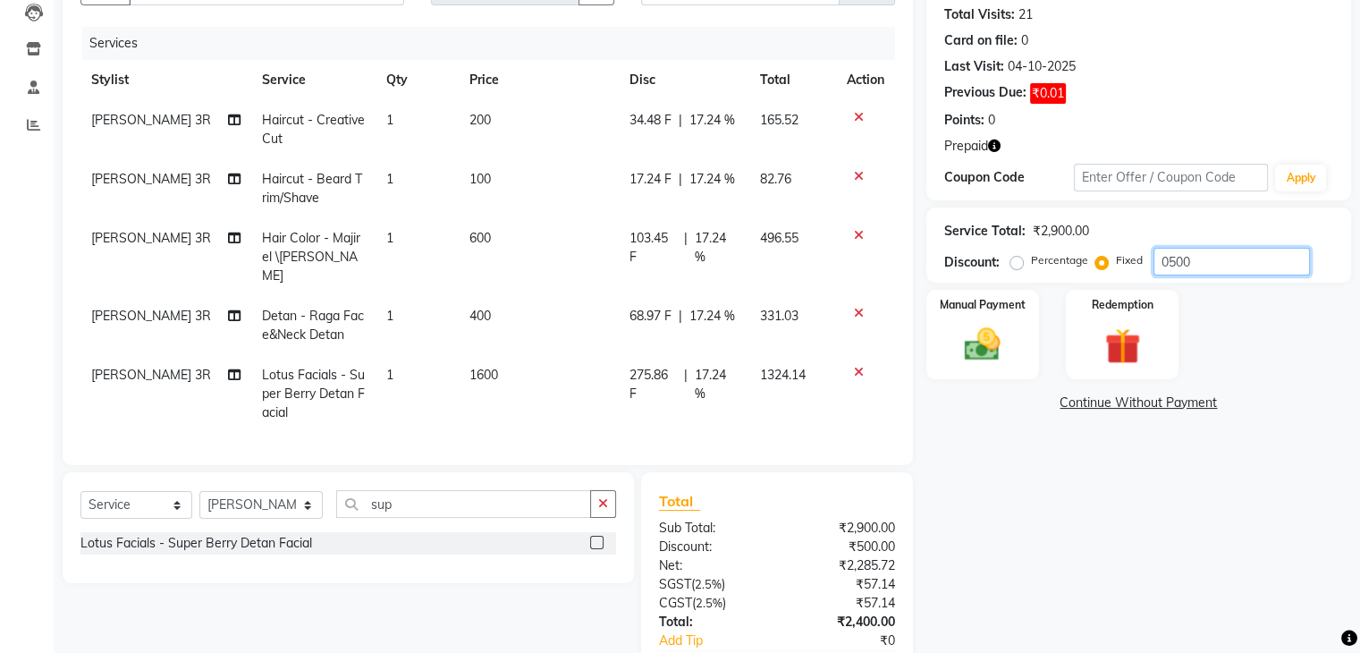
type input "0500"
click at [1002, 588] on div "Name: [PERSON_NAME] Membership: No Active Membership Total Visits: 21 Card on f…" at bounding box center [1146, 337] width 438 height 796
click at [1104, 346] on img at bounding box center [1122, 347] width 60 height 46
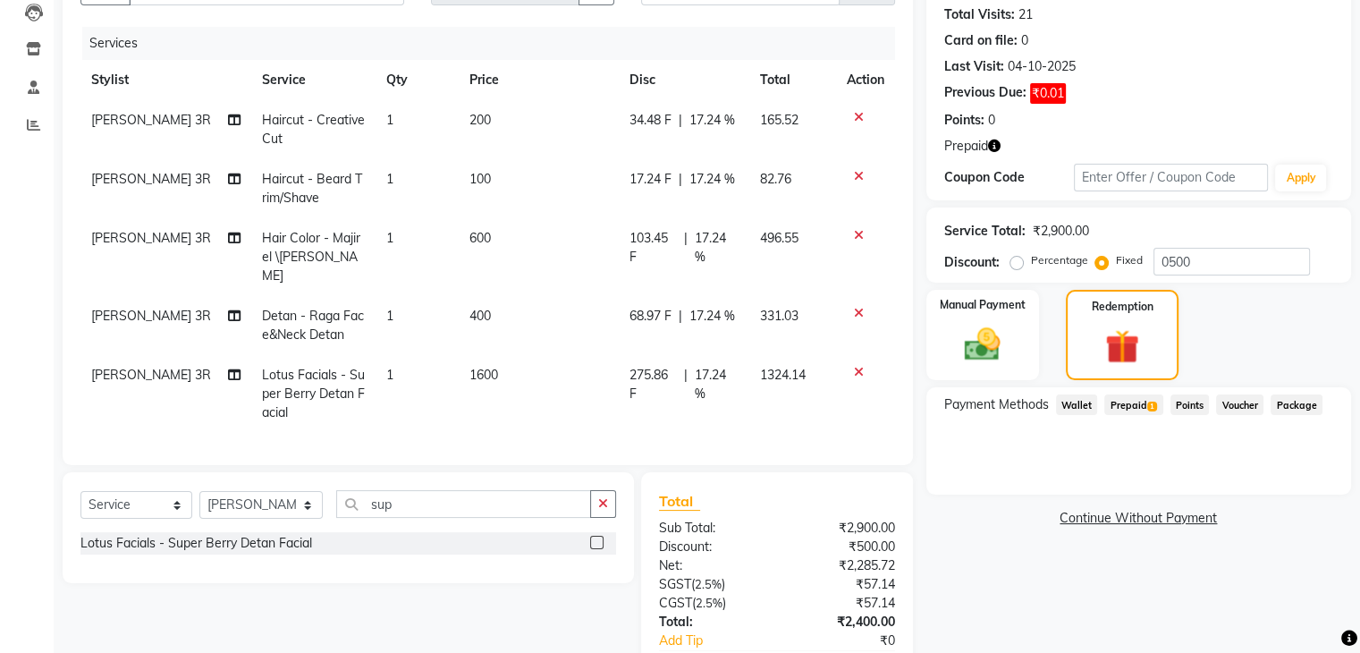
click at [1133, 400] on span "Prepaid 1" at bounding box center [1134, 404] width 58 height 21
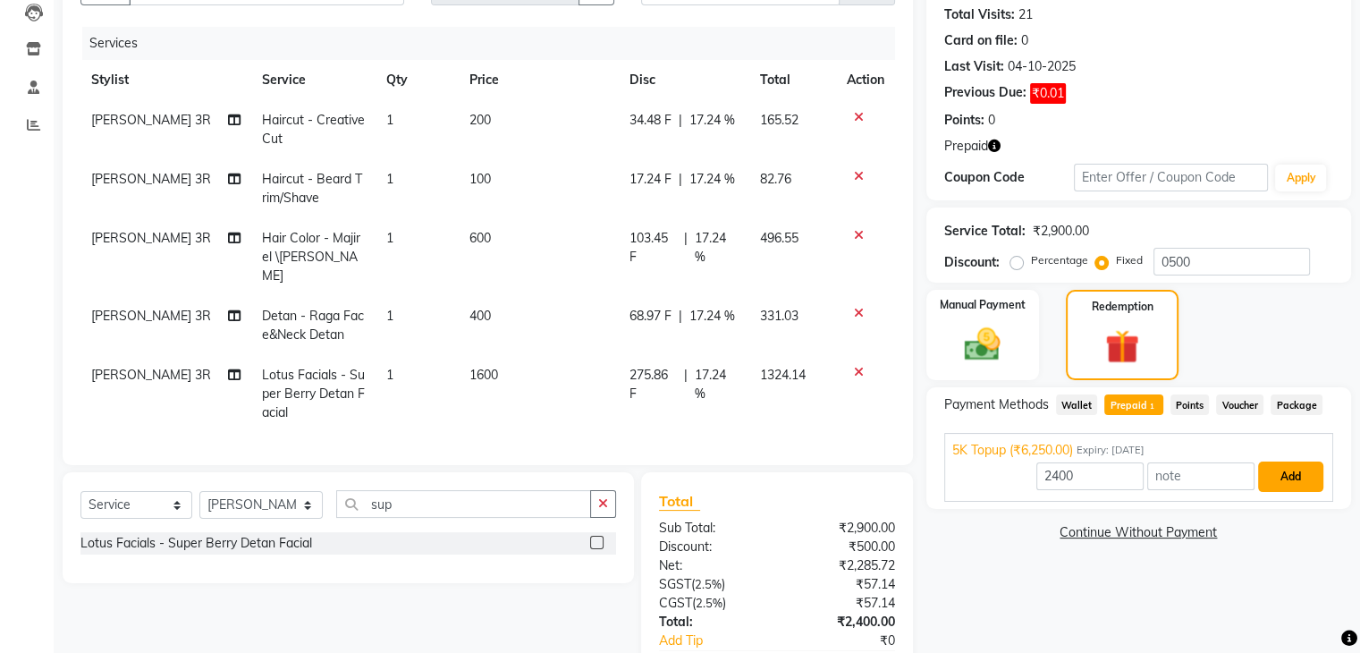
click at [1263, 470] on button "Add" at bounding box center [1290, 476] width 65 height 30
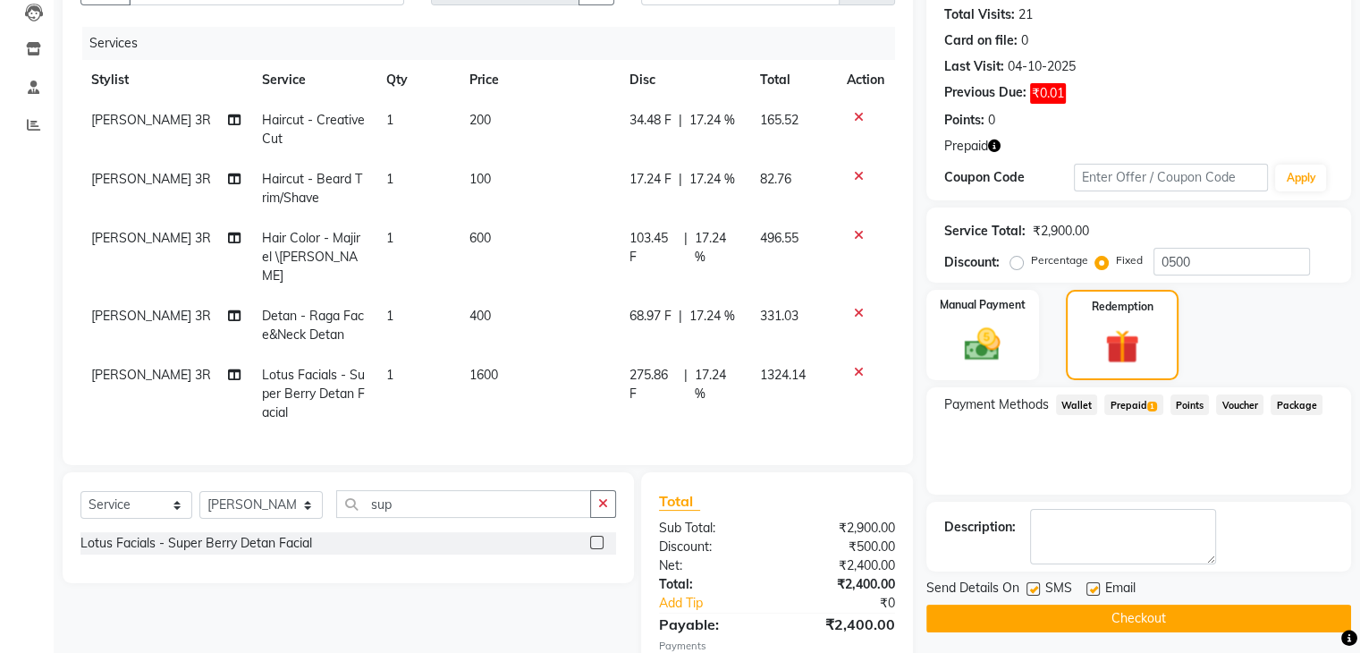
click at [1173, 625] on button "Checkout" at bounding box center [1139, 619] width 425 height 28
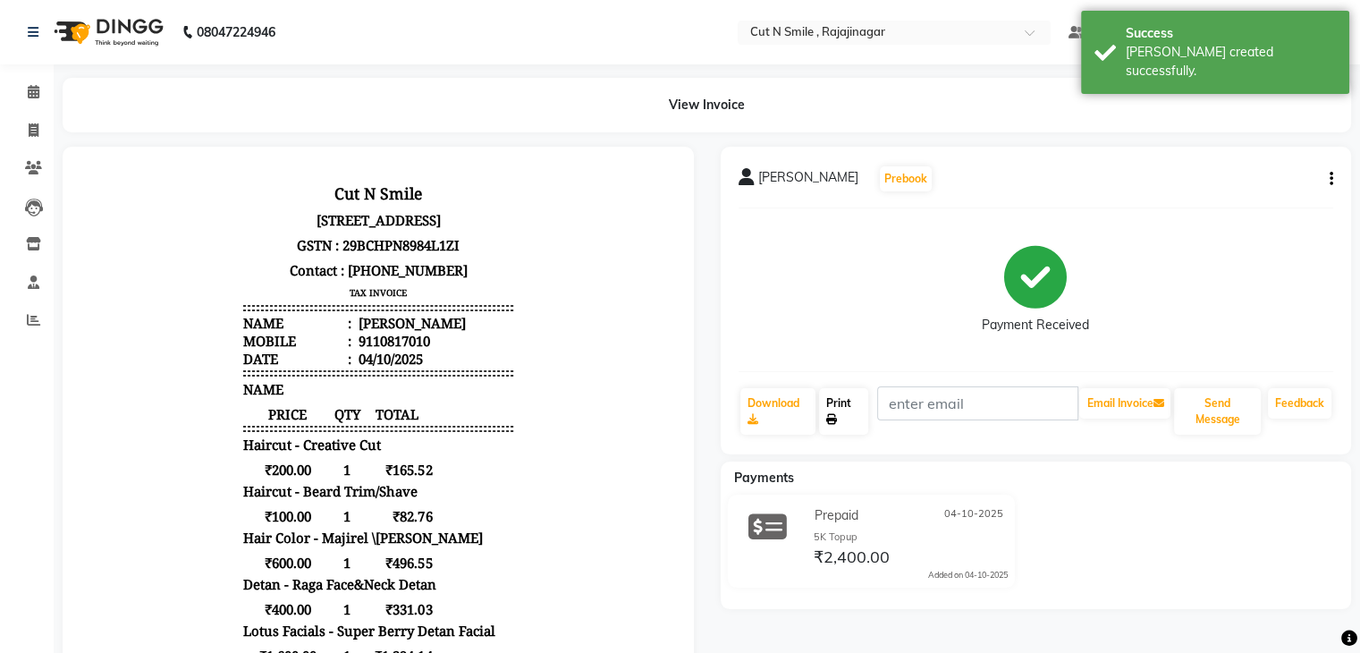
click at [832, 417] on icon at bounding box center [831, 419] width 11 height 11
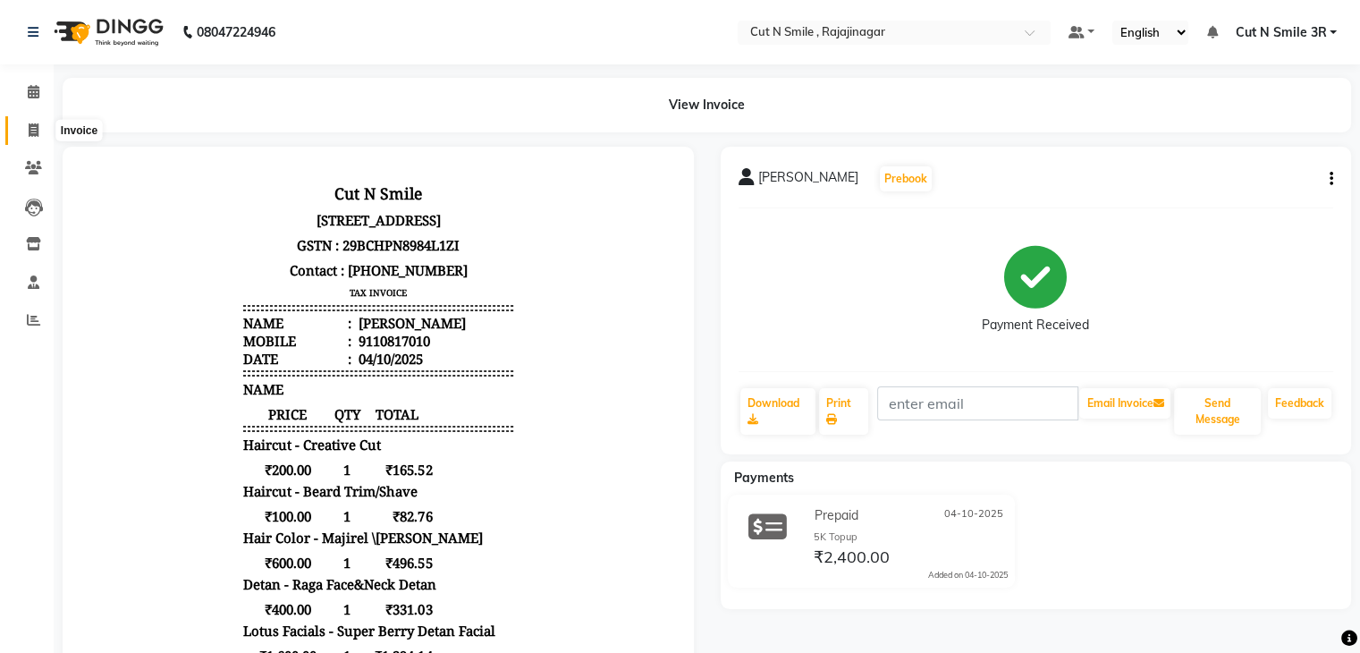
click at [29, 123] on icon at bounding box center [34, 129] width 10 height 13
select select "service"
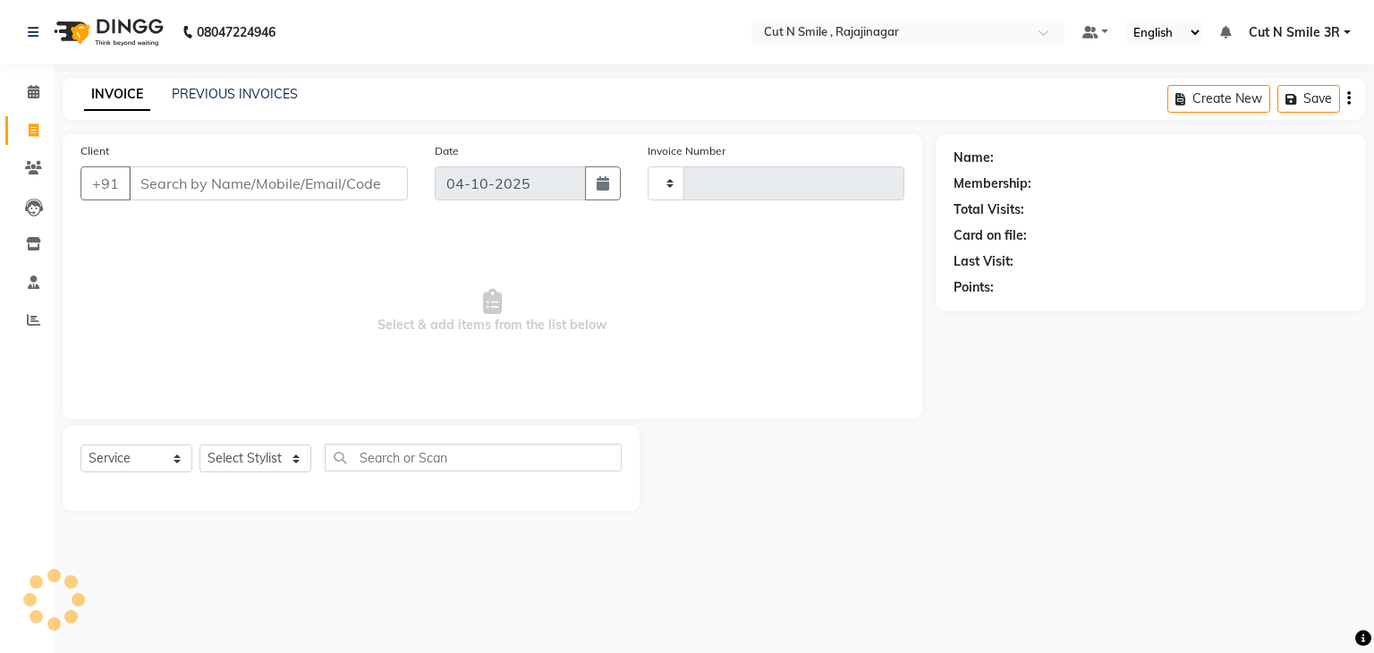
type input "136"
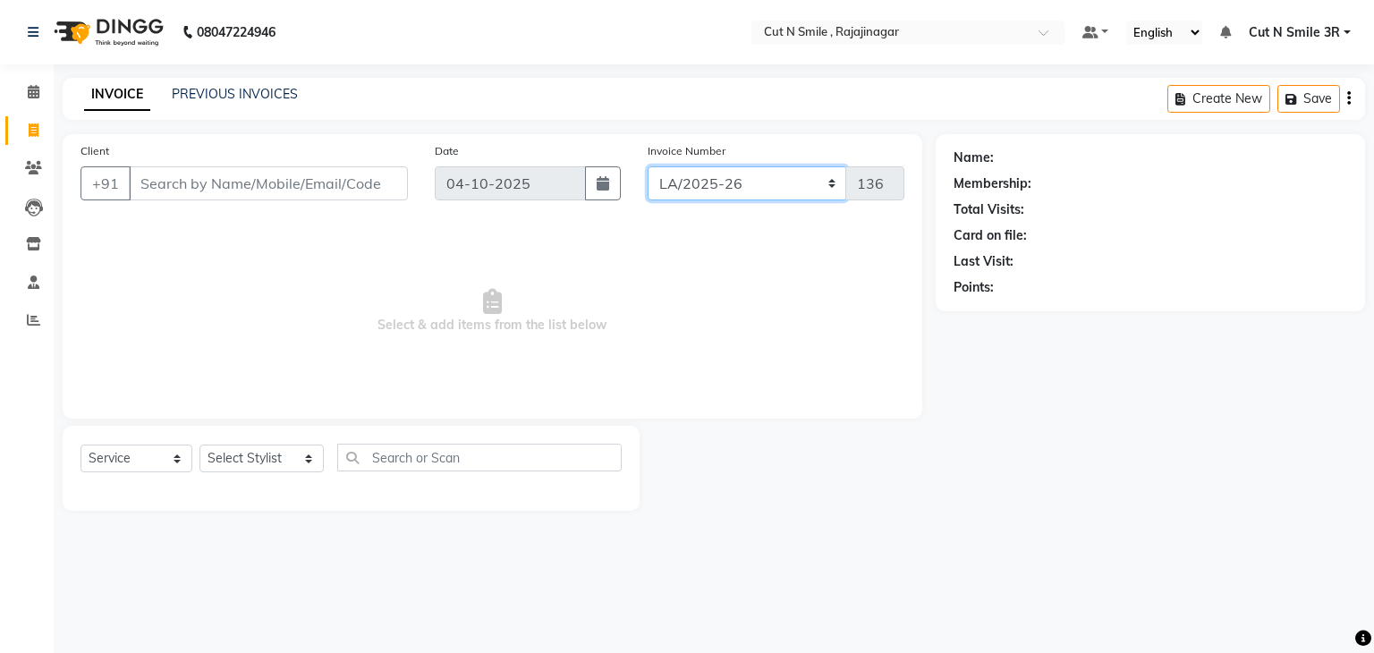
click at [698, 193] on select "[PERSON_NAME]/25-26 LA/2025-26 SH/25 CH/25 SA/25" at bounding box center [747, 183] width 199 height 34
select select "7181"
click at [648, 166] on select "[PERSON_NAME]/25-26 LA/2025-26 SH/25 CH/25 SA/25" at bounding box center [747, 183] width 199 height 34
type input "2725"
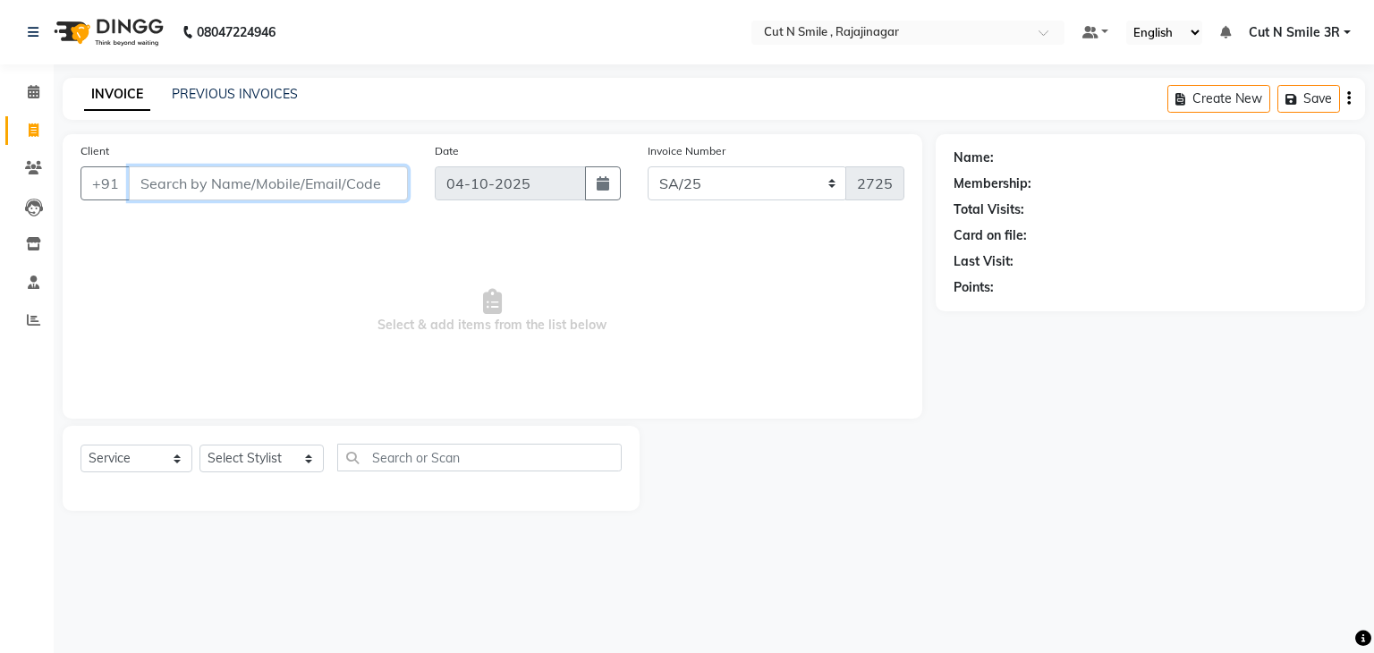
click at [339, 191] on input "Client" at bounding box center [268, 183] width 279 height 34
